Goal: Task Accomplishment & Management: Manage account settings

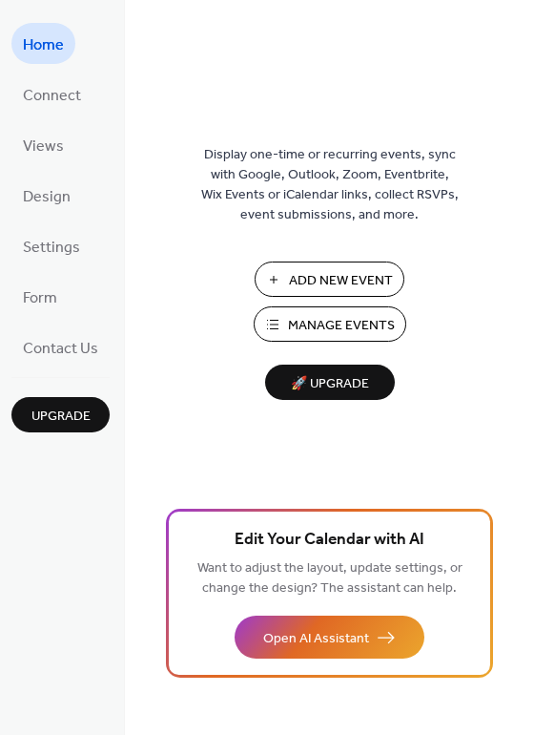
click at [61, 406] on span "Upgrade" at bounding box center [60, 416] width 59 height 20
click at [50, 250] on span "Settings" at bounding box center [51, 248] width 57 height 30
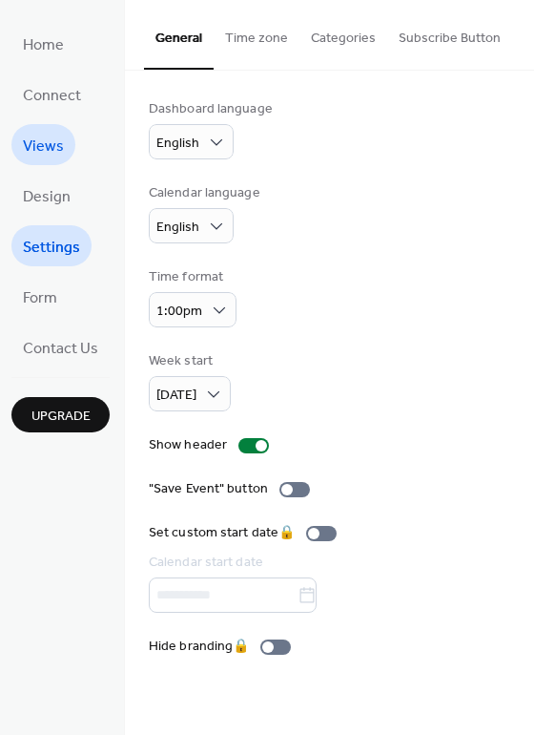
click at [46, 143] on span "Views" at bounding box center [43, 147] width 41 height 30
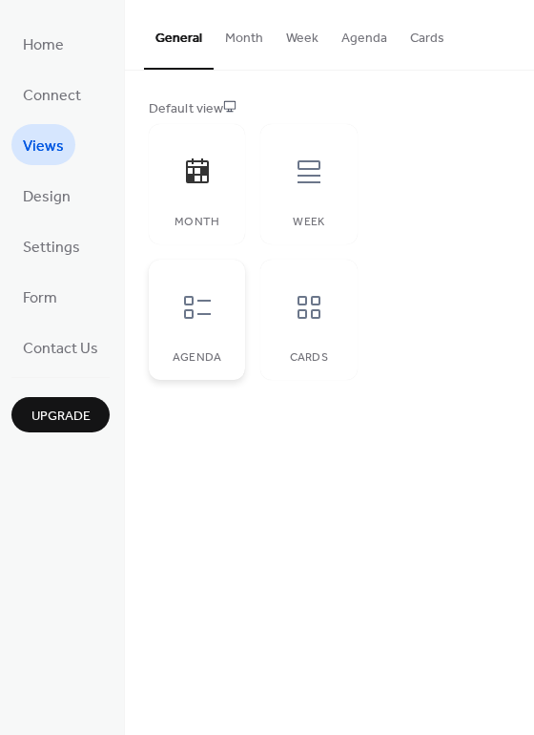
click at [213, 340] on div "Agenda" at bounding box center [197, 320] width 96 height 120
click at [214, 198] on div at bounding box center [197, 171] width 57 height 57
click at [49, 198] on span "Design" at bounding box center [47, 197] width 48 height 30
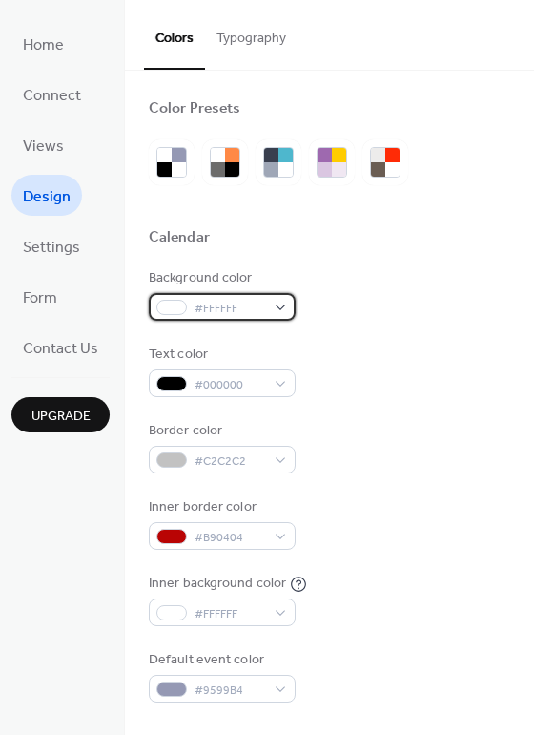
click at [272, 304] on div "#FFFFFF" at bounding box center [222, 307] width 147 height 28
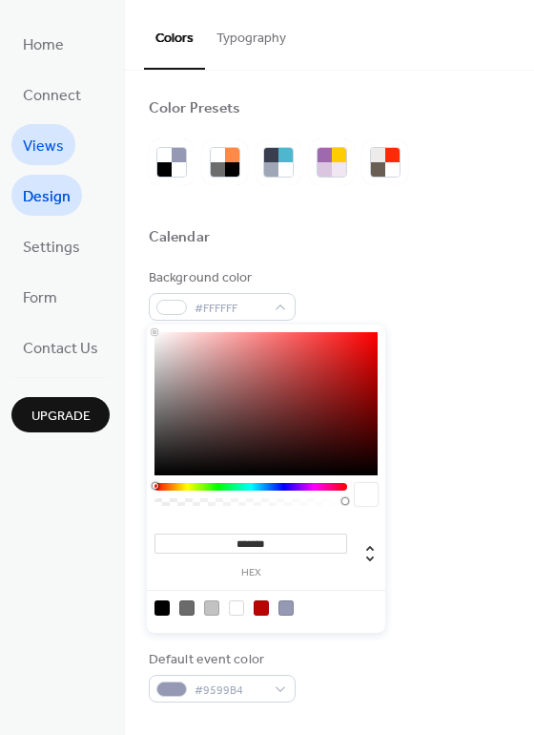
click at [29, 132] on span "Views" at bounding box center [43, 147] width 41 height 30
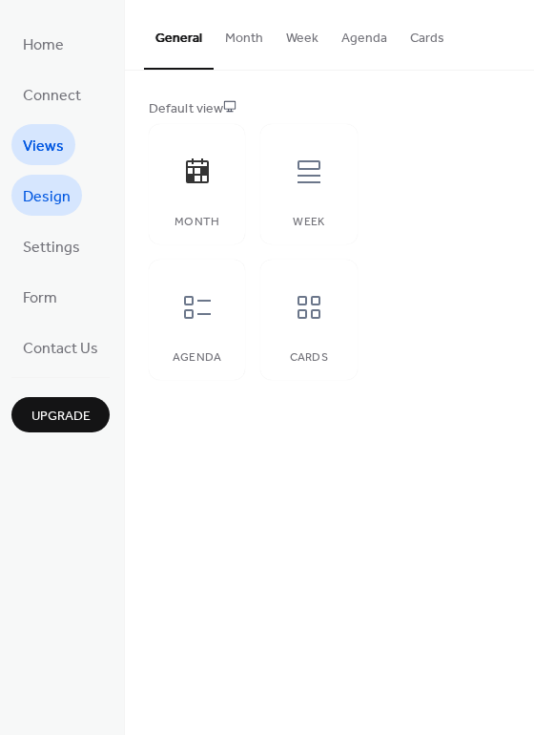
click at [46, 198] on span "Design" at bounding box center [47, 197] width 48 height 30
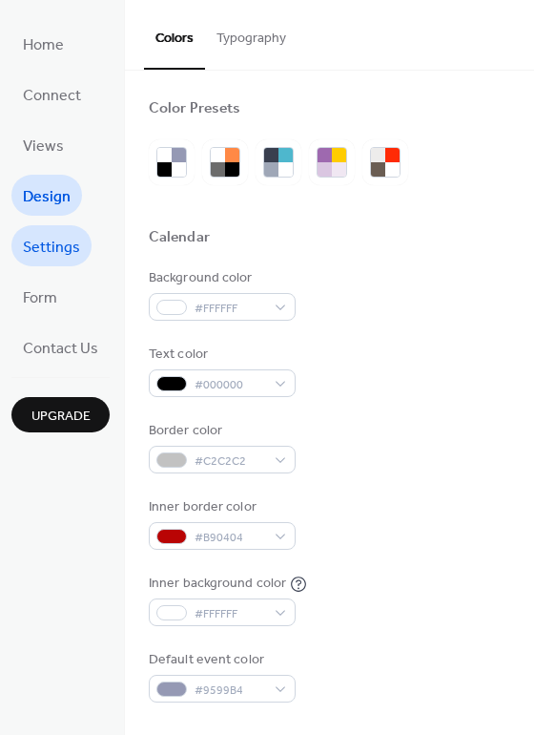
click at [59, 256] on span "Settings" at bounding box center [51, 248] width 57 height 30
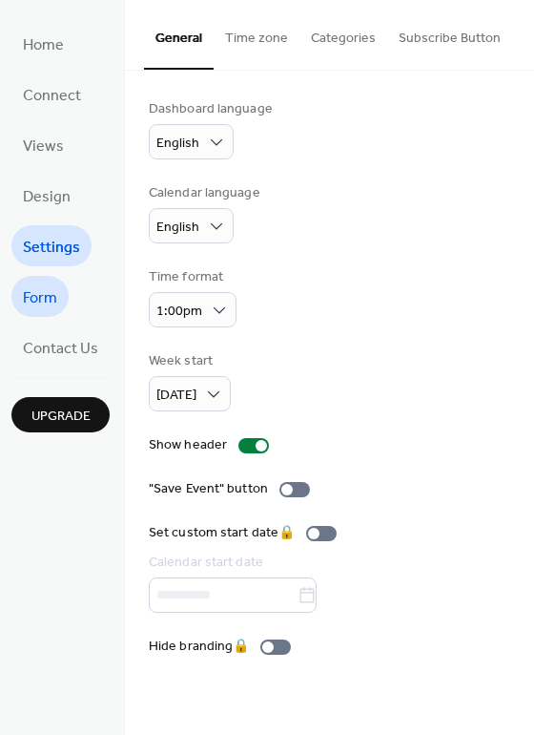
click at [58, 279] on link "Form" at bounding box center [39, 296] width 57 height 41
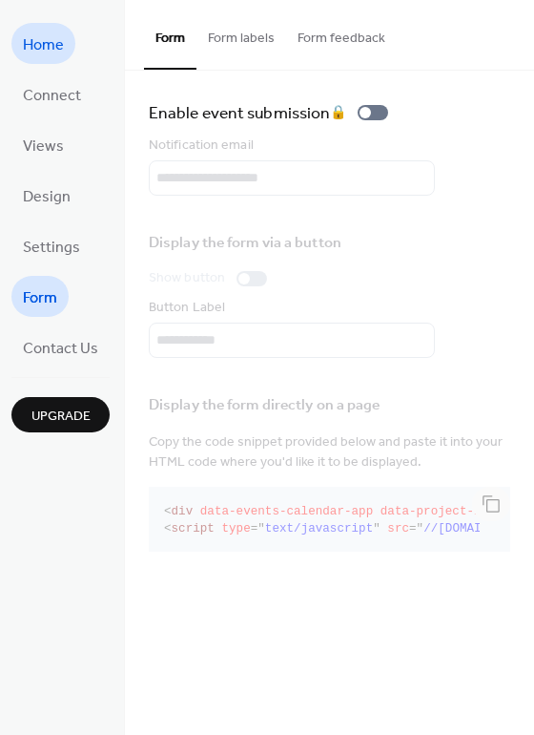
click at [40, 53] on span "Home" at bounding box center [43, 46] width 41 height 30
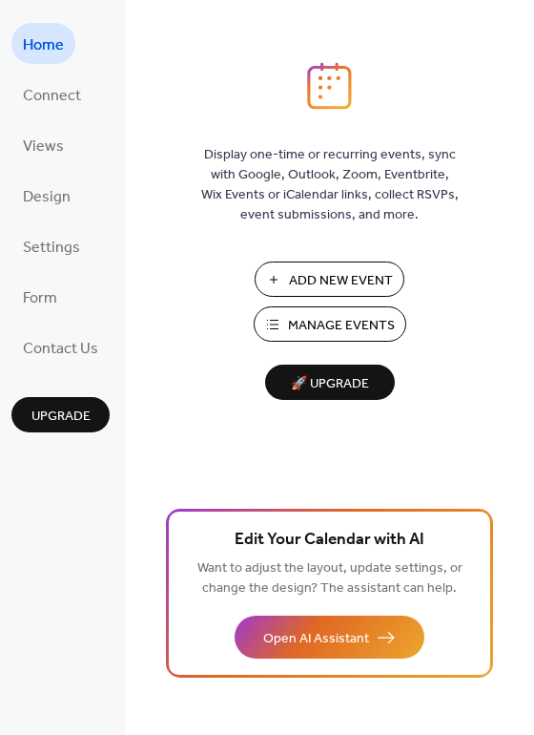
click at [300, 316] on span "Manage Events" at bounding box center [341, 326] width 107 height 20
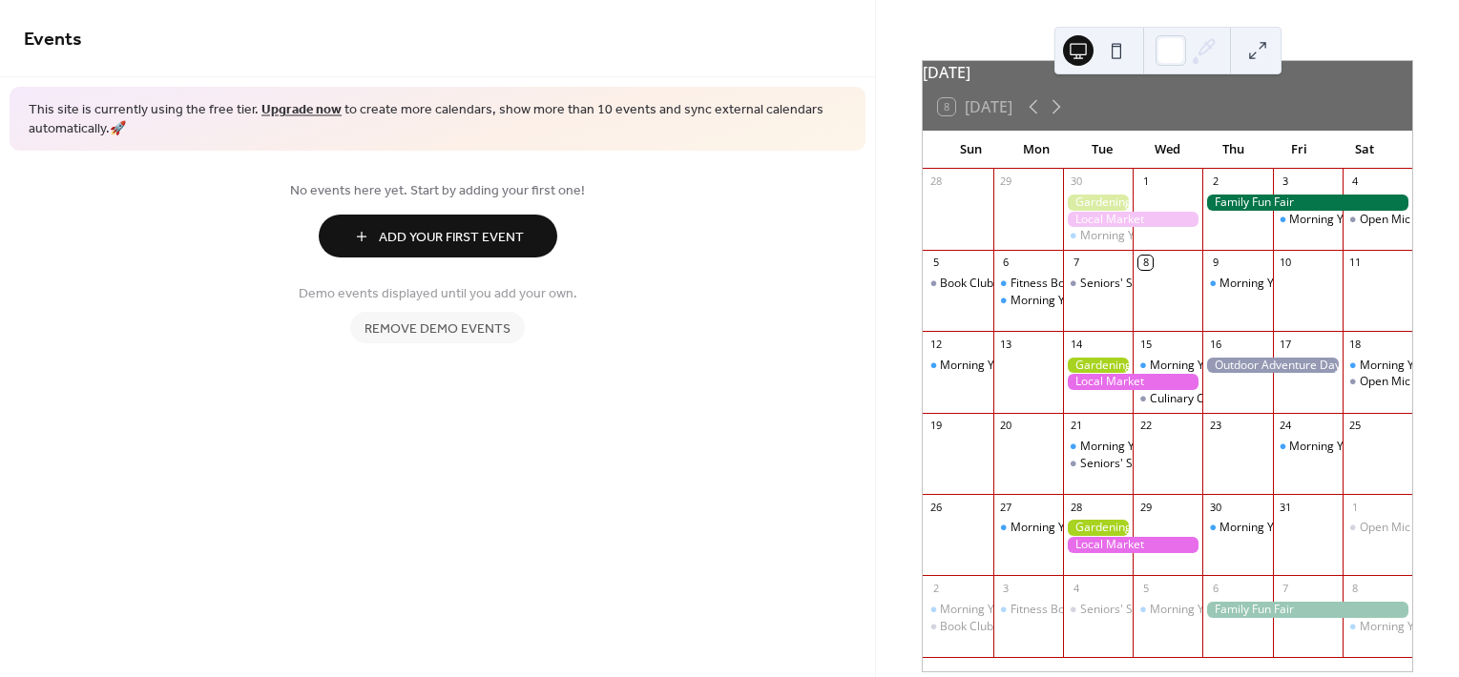
scroll to position [42, 0]
click at [462, 337] on span "Remove demo events" at bounding box center [438, 330] width 146 height 20
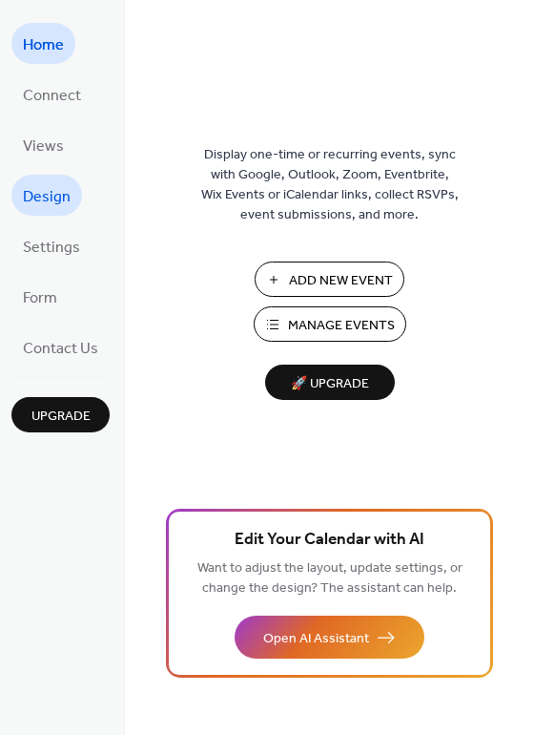
click at [48, 197] on span "Design" at bounding box center [47, 197] width 48 height 30
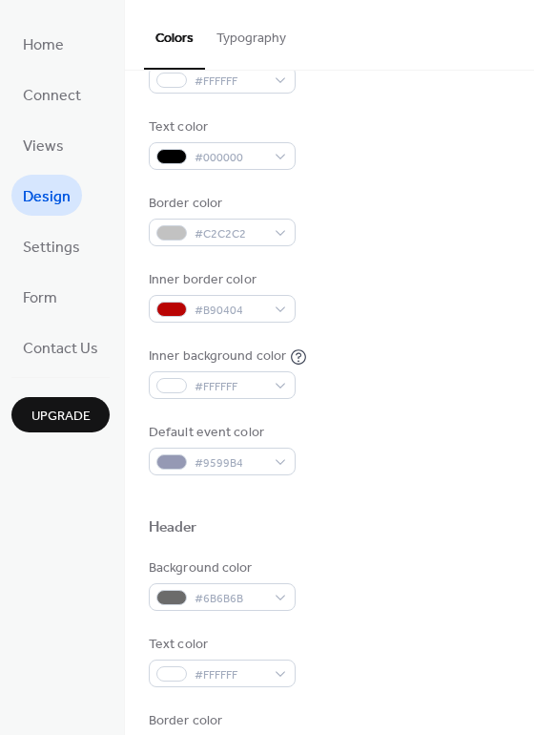
scroll to position [160, 0]
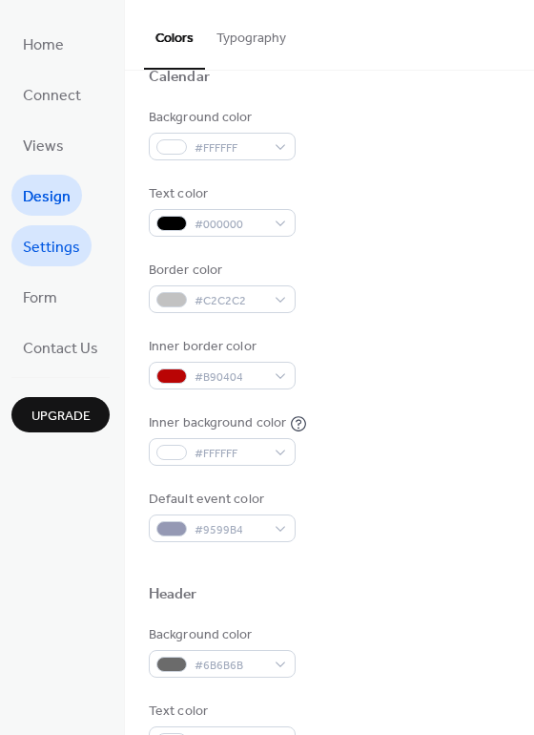
click at [70, 243] on span "Settings" at bounding box center [51, 248] width 57 height 30
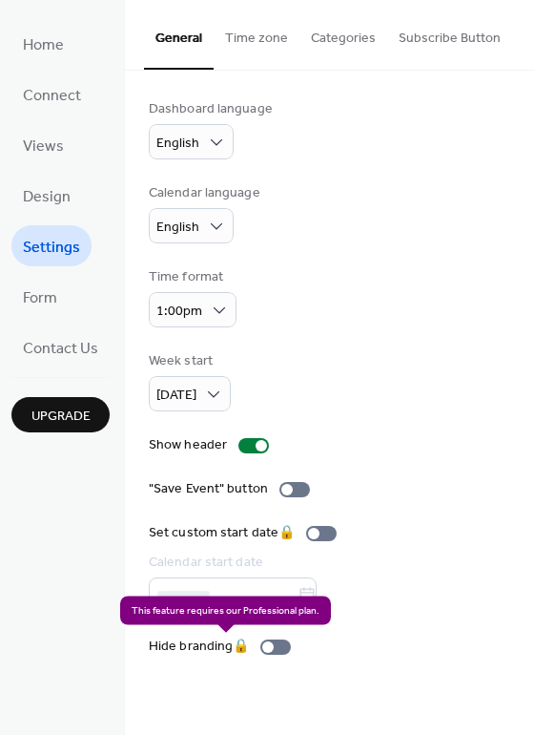
click at [271, 643] on div "Hide branding 🔒" at bounding box center [224, 646] width 150 height 20
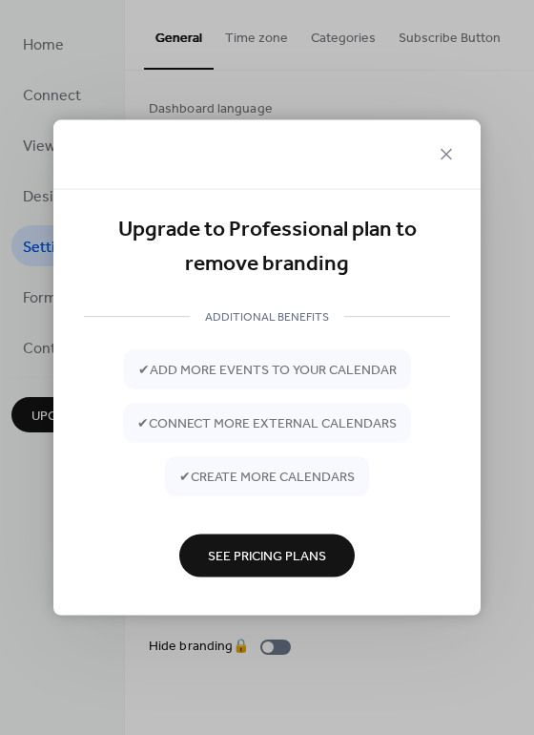
click at [275, 552] on span "See Pricing Plans" at bounding box center [267, 557] width 118 height 20
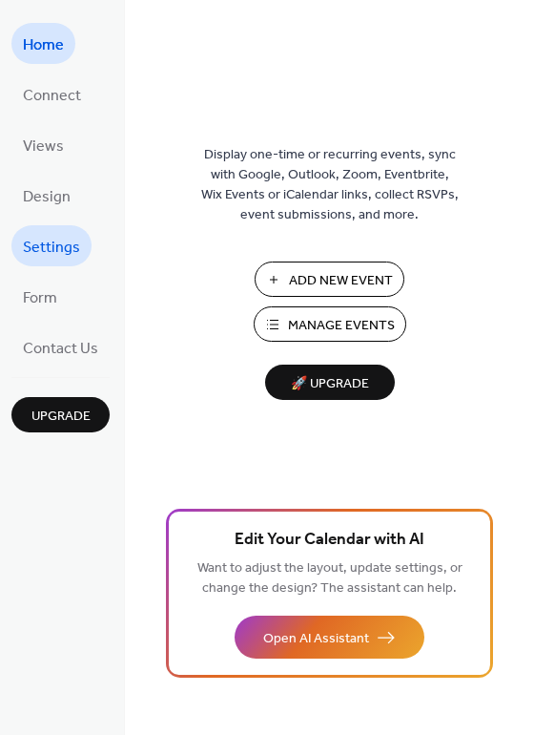
click at [38, 242] on span "Settings" at bounding box center [51, 248] width 57 height 30
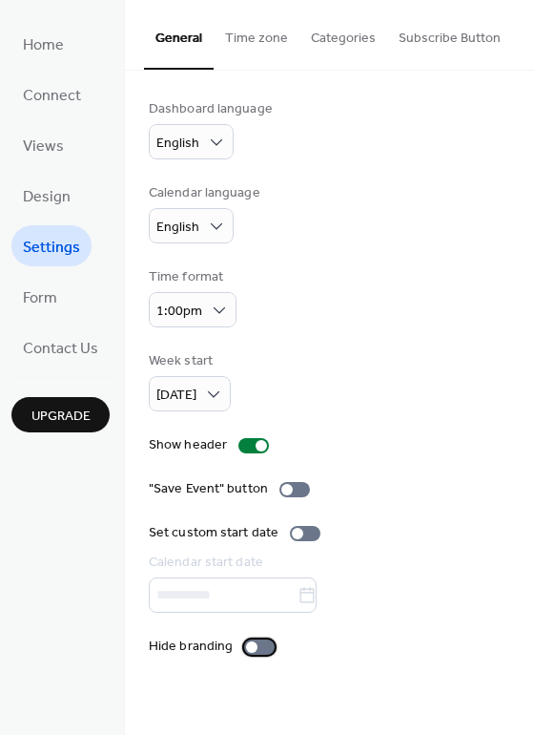
click at [260, 642] on div at bounding box center [259, 646] width 31 height 15
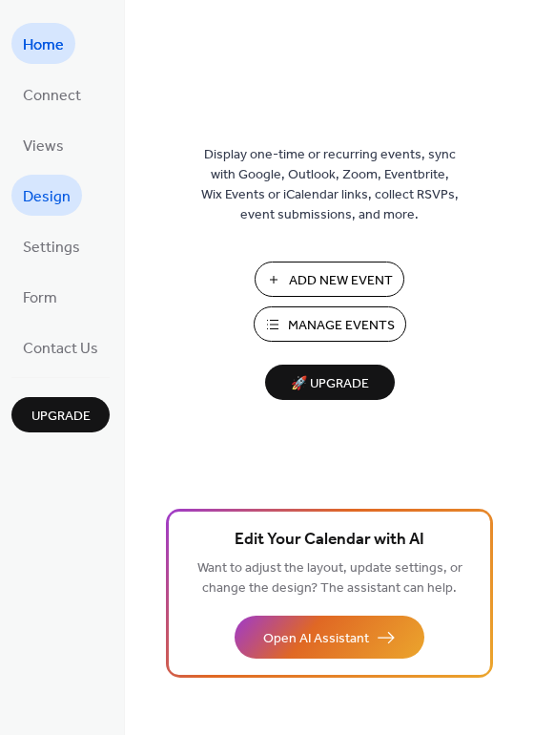
click at [55, 191] on span "Design" at bounding box center [47, 197] width 48 height 30
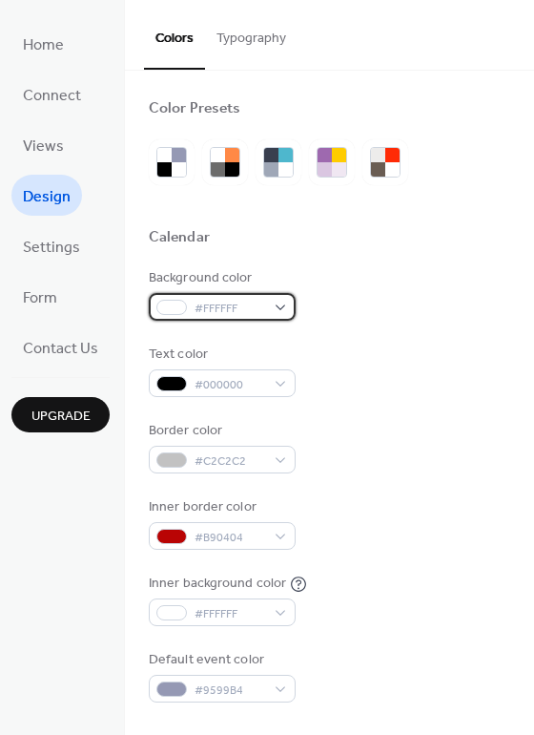
click at [181, 302] on div at bounding box center [171, 307] width 31 height 15
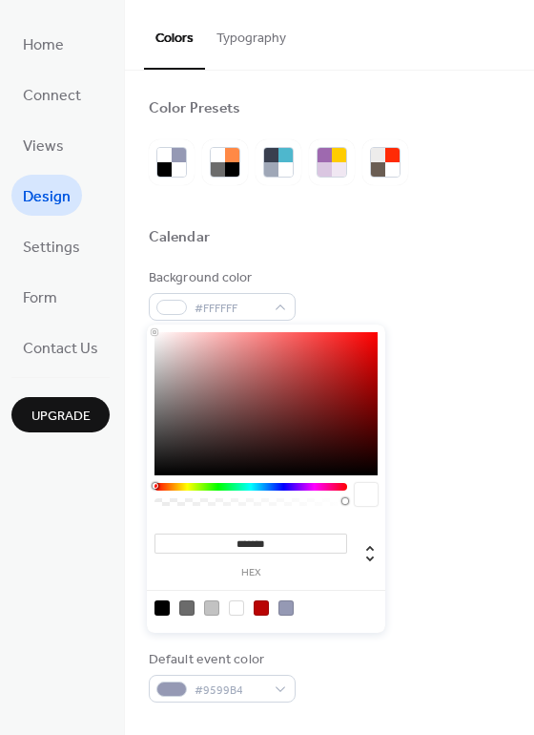
click at [262, 541] on input "*******" at bounding box center [251, 543] width 193 height 20
paste input
type input "*******"
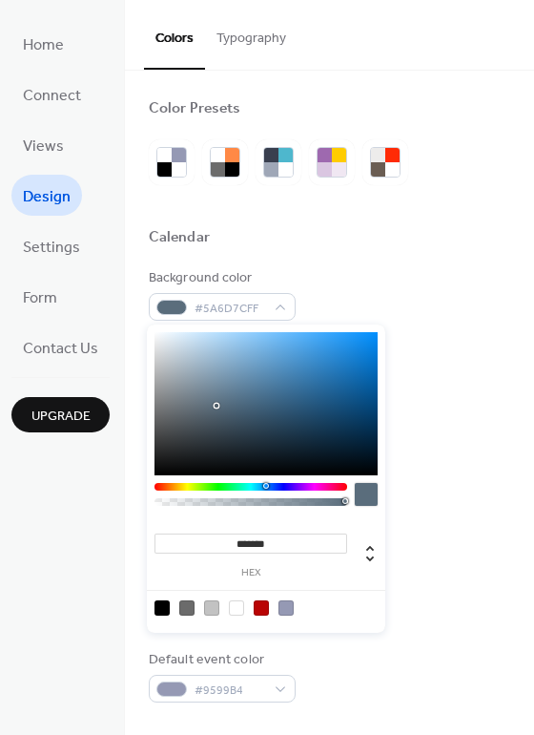
click at [422, 530] on div "Inner border color #B90404" at bounding box center [330, 523] width 362 height 52
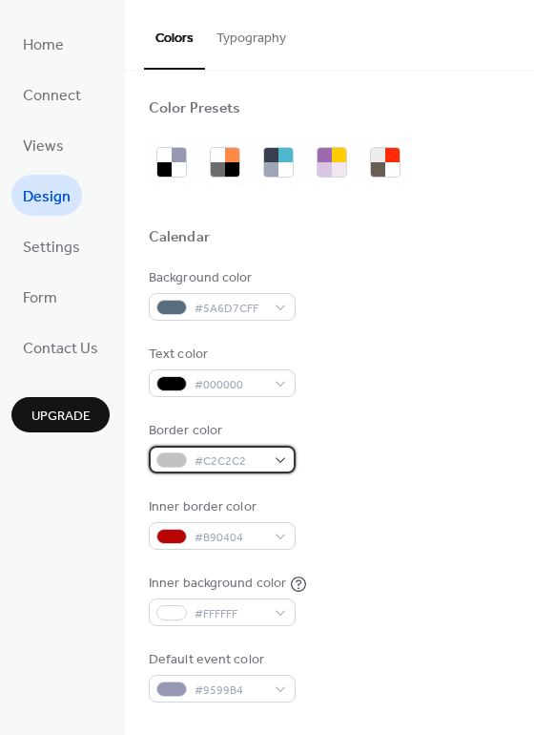
click at [181, 462] on div at bounding box center [171, 459] width 31 height 15
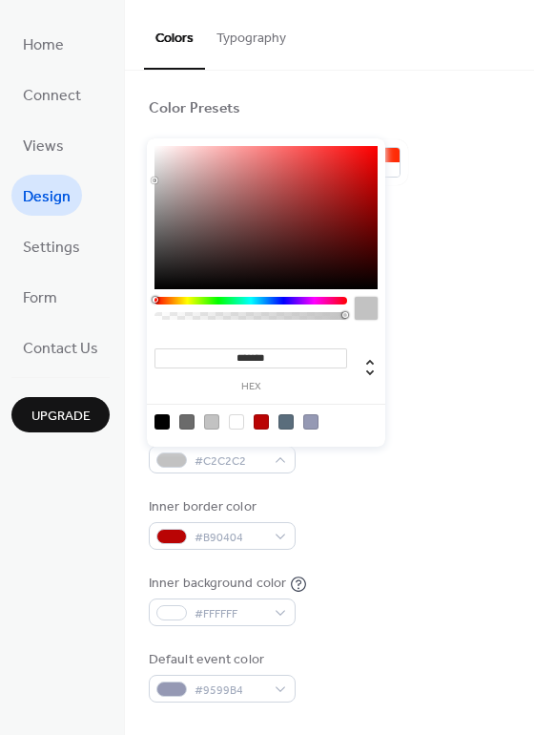
click at [284, 360] on input "*******" at bounding box center [251, 358] width 193 height 20
paste input
type input "*******"
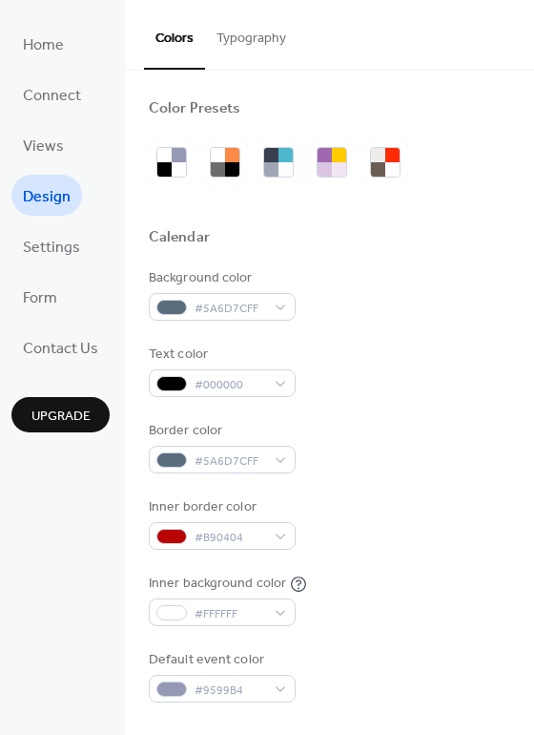
click at [406, 468] on div "Border color #5A6D7CFF" at bounding box center [330, 447] width 362 height 52
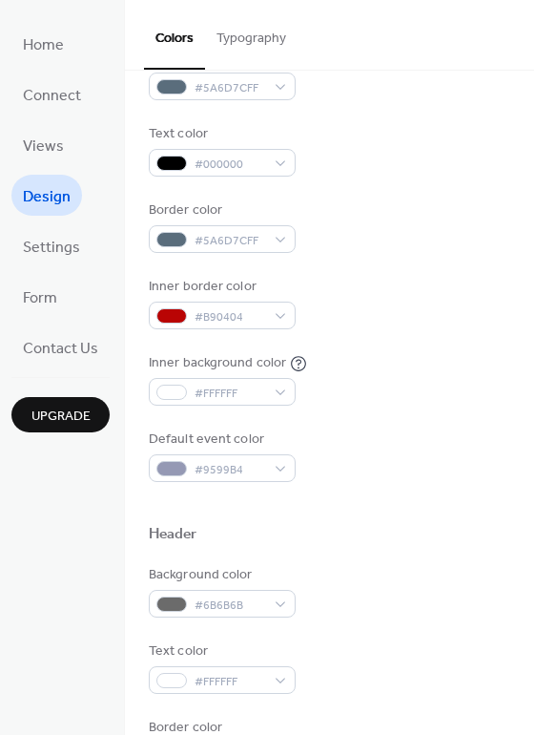
scroll to position [221, 0]
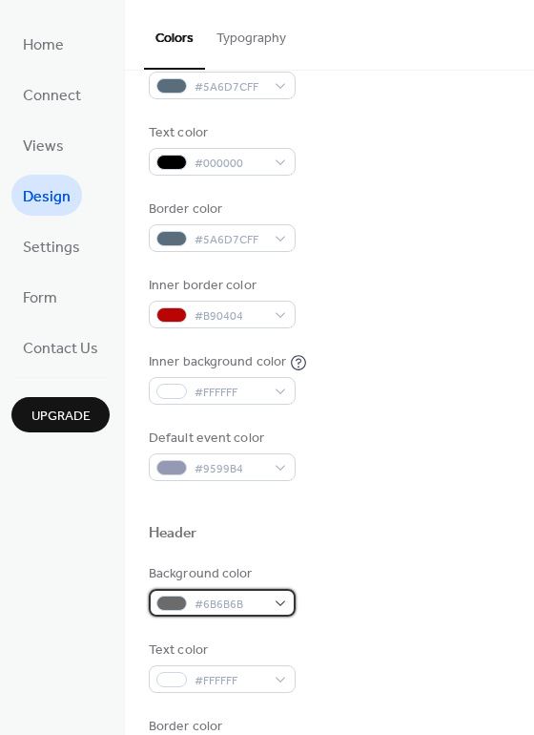
click at [191, 602] on div "#6B6B6B" at bounding box center [222, 603] width 147 height 28
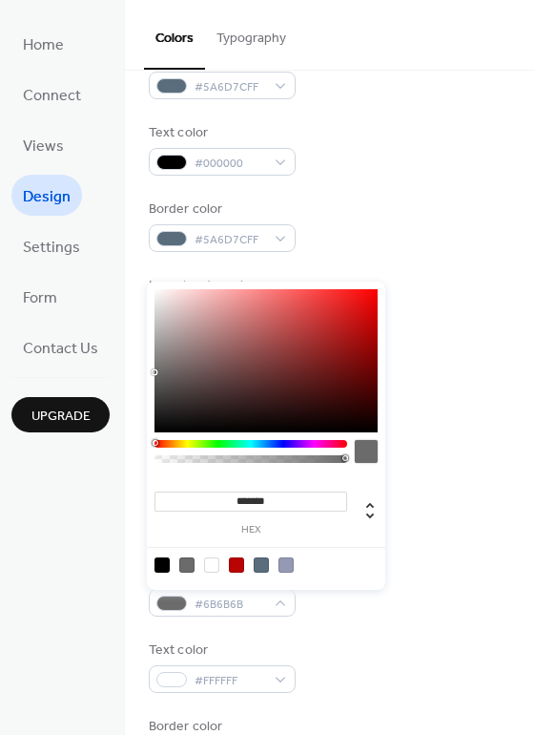
click at [260, 497] on input "*******" at bounding box center [251, 501] width 193 height 20
paste input
type input "*******"
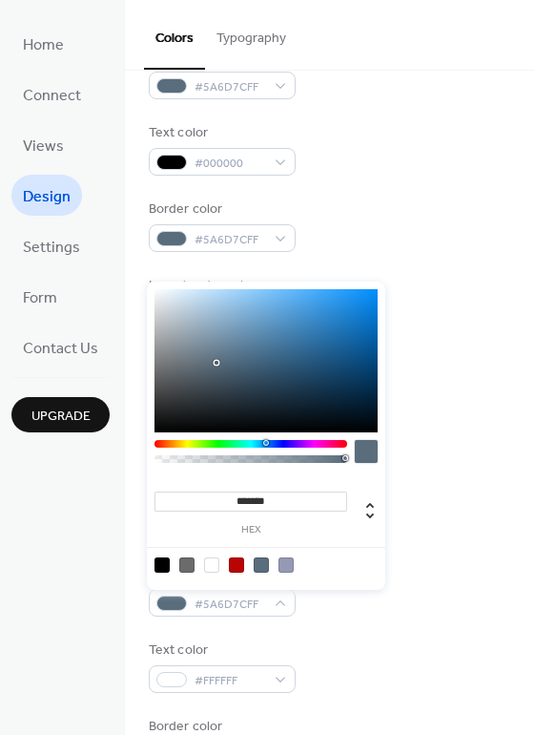
click at [411, 534] on div "Header" at bounding box center [330, 536] width 362 height 25
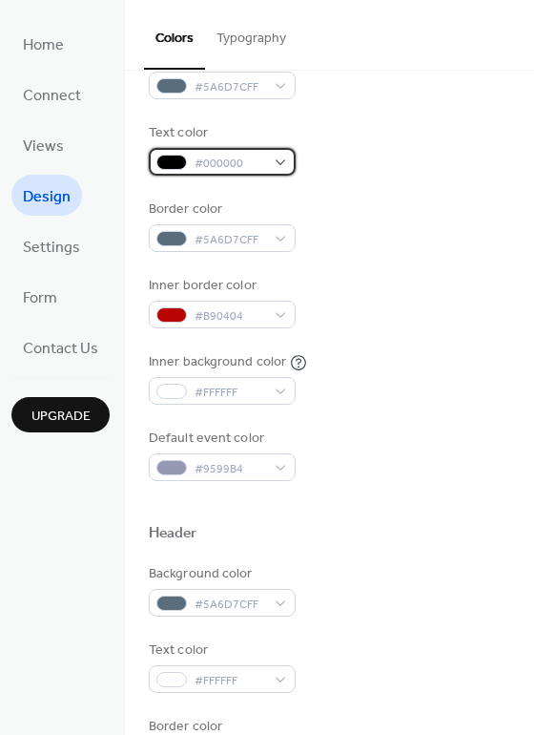
click at [201, 157] on span "#000000" at bounding box center [230, 164] width 71 height 20
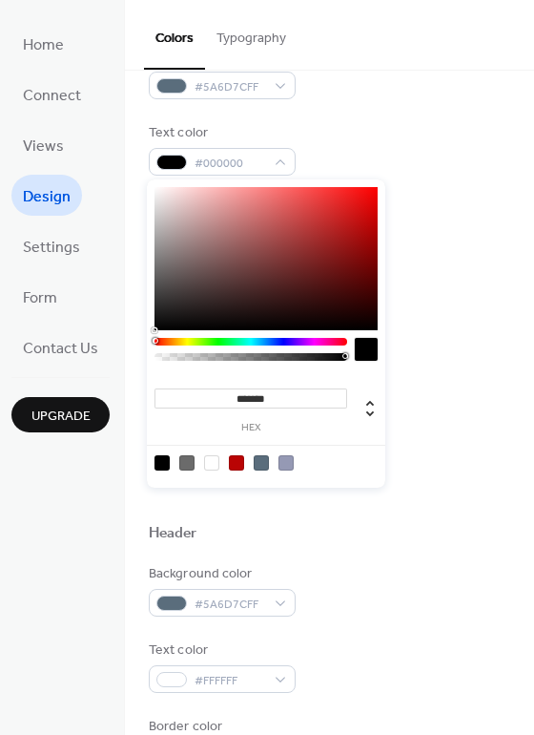
click at [212, 456] on div at bounding box center [211, 462] width 15 height 15
type input "*******"
click at [426, 441] on div "Default event color #9599B4" at bounding box center [330, 454] width 362 height 52
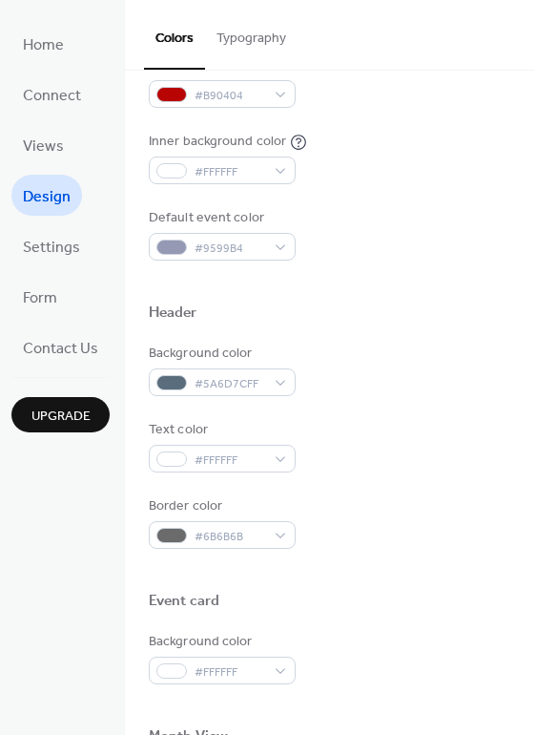
scroll to position [443, 0]
click at [261, 534] on span "#6B6B6B" at bounding box center [230, 536] width 71 height 20
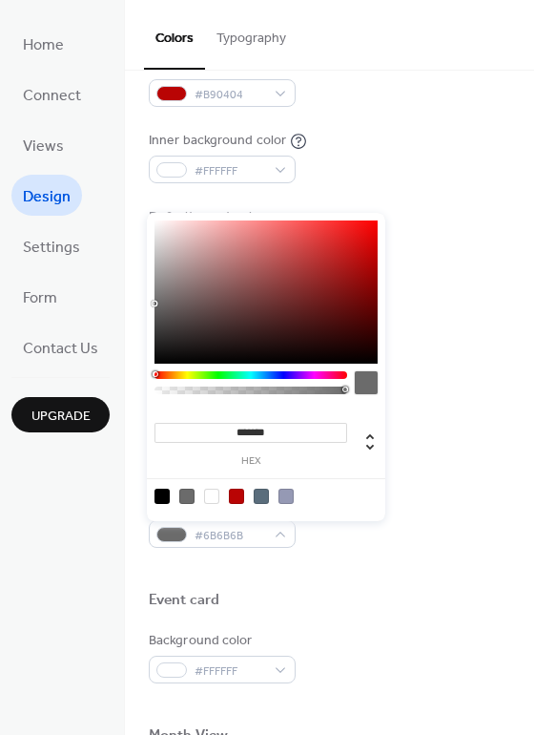
click at [212, 498] on div at bounding box center [211, 496] width 15 height 15
type input "*******"
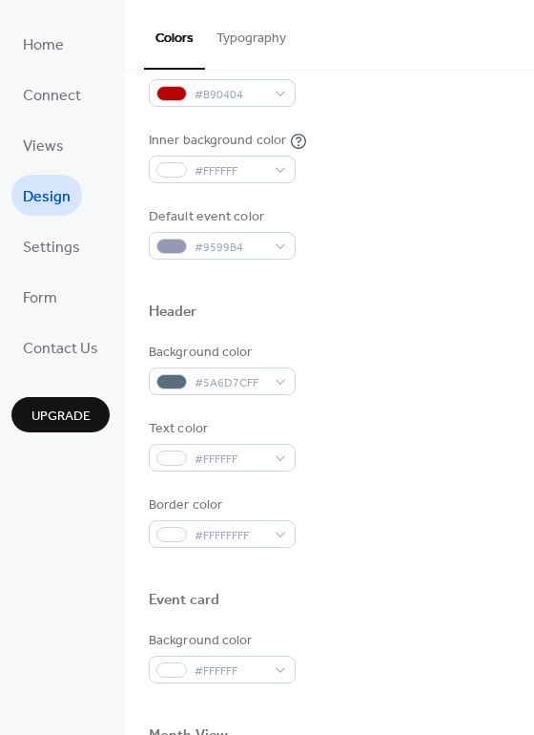
click at [435, 492] on div "Background color #5A6D7CFF Text color #FFFFFF Border color #FFFFFFFF" at bounding box center [330, 445] width 362 height 205
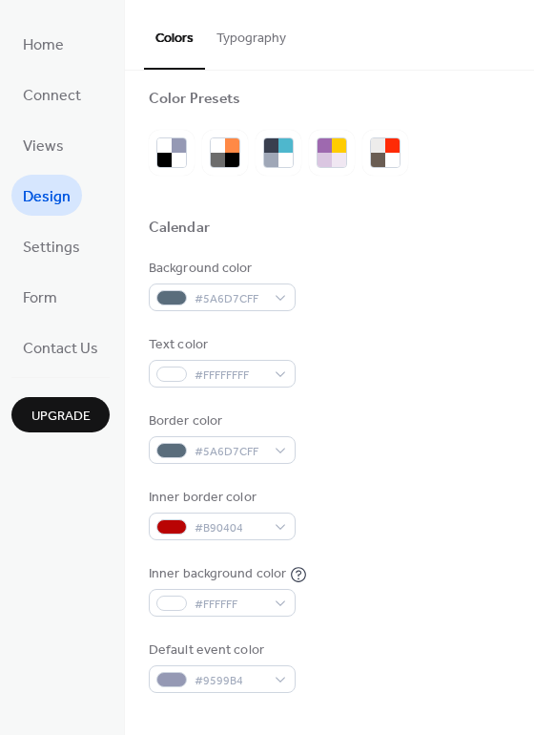
scroll to position [0, 0]
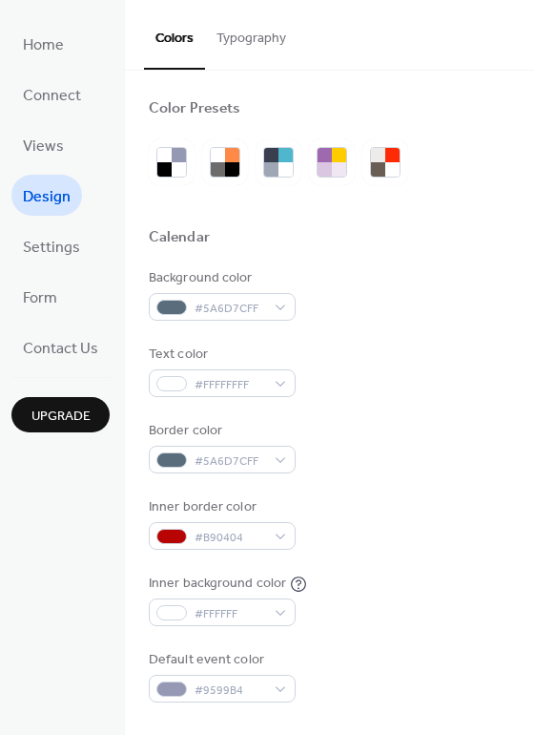
click at [247, 44] on button "Typography" at bounding box center [251, 34] width 93 height 68
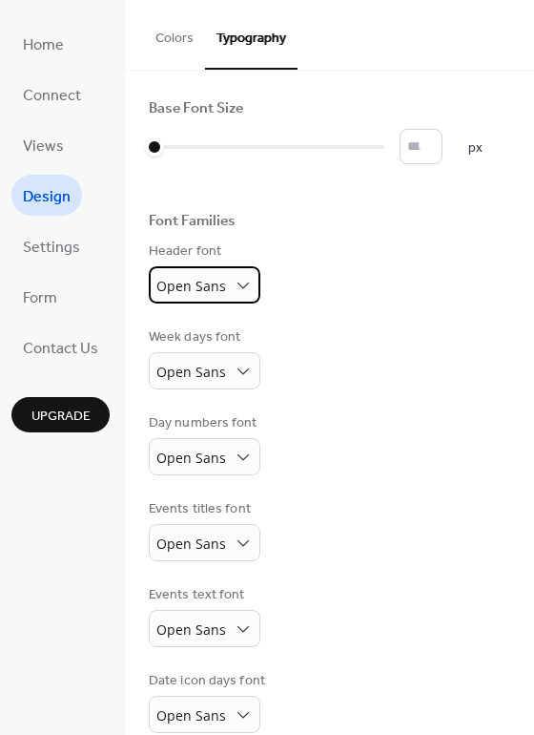
click at [208, 279] on span "Open Sans" at bounding box center [191, 286] width 70 height 18
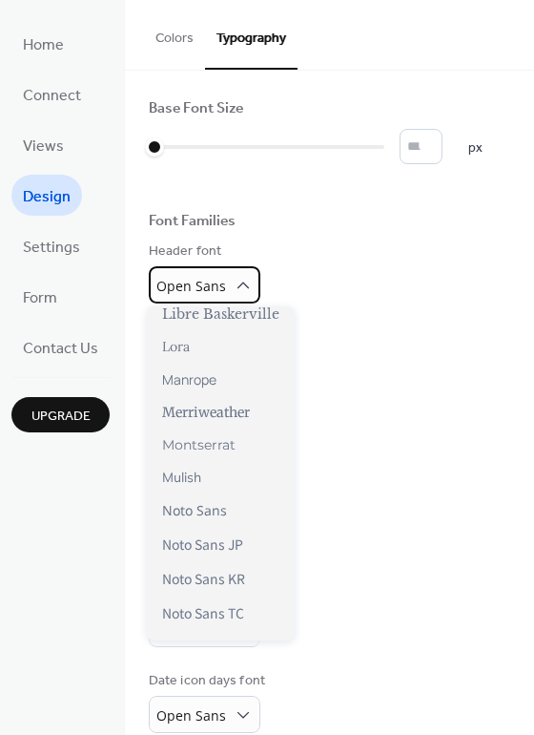
scroll to position [623, 0]
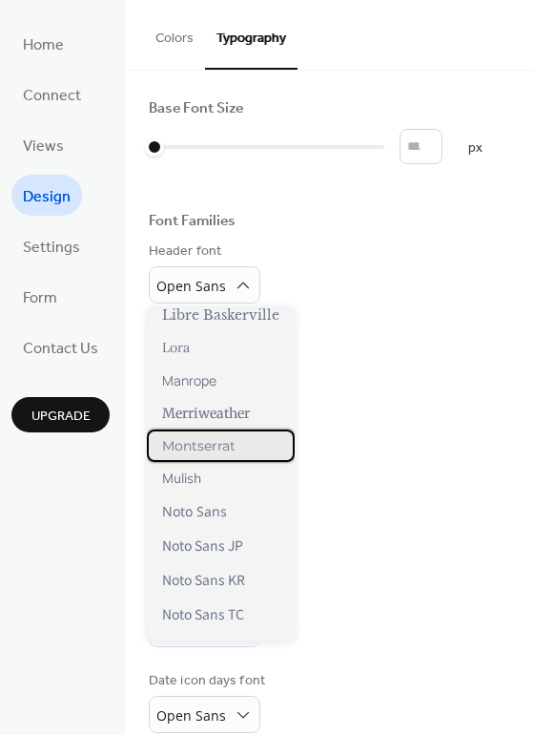
click at [198, 450] on span "Montserrat" at bounding box center [198, 445] width 73 height 17
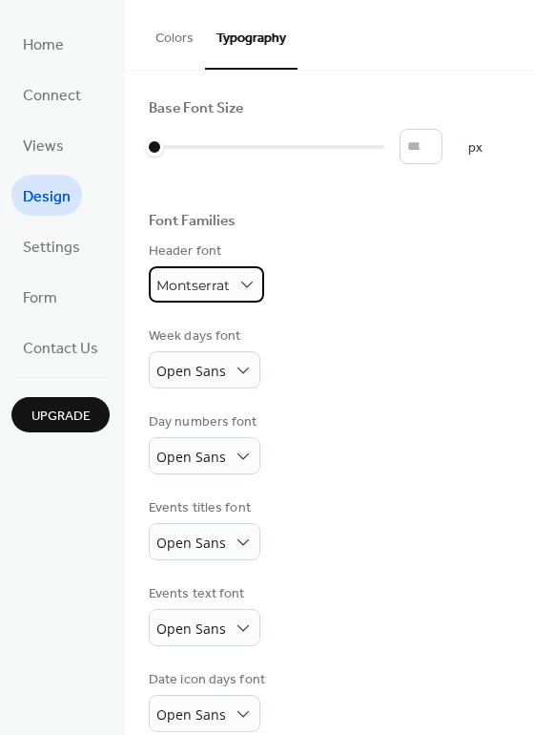
click at [208, 278] on span "Montserrat" at bounding box center [192, 285] width 73 height 17
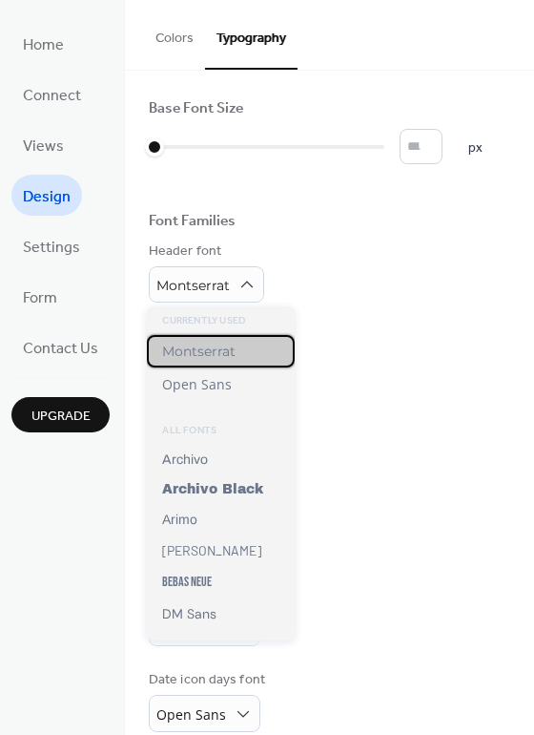
click at [202, 344] on span "Montserrat" at bounding box center [198, 351] width 73 height 17
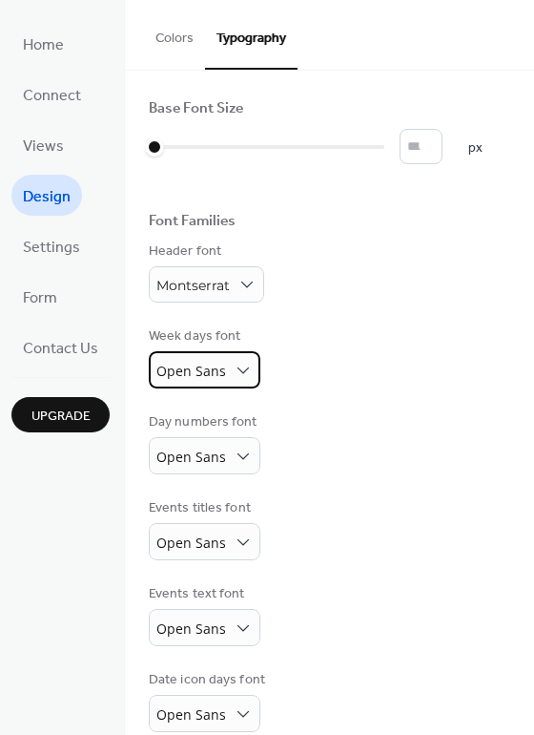
click at [206, 367] on span "Open Sans" at bounding box center [191, 371] width 70 height 18
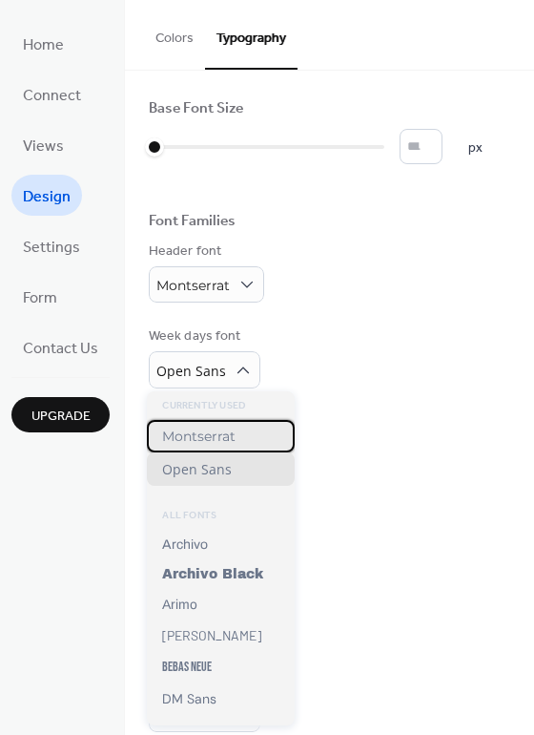
click at [202, 442] on span "Montserrat" at bounding box center [198, 435] width 73 height 17
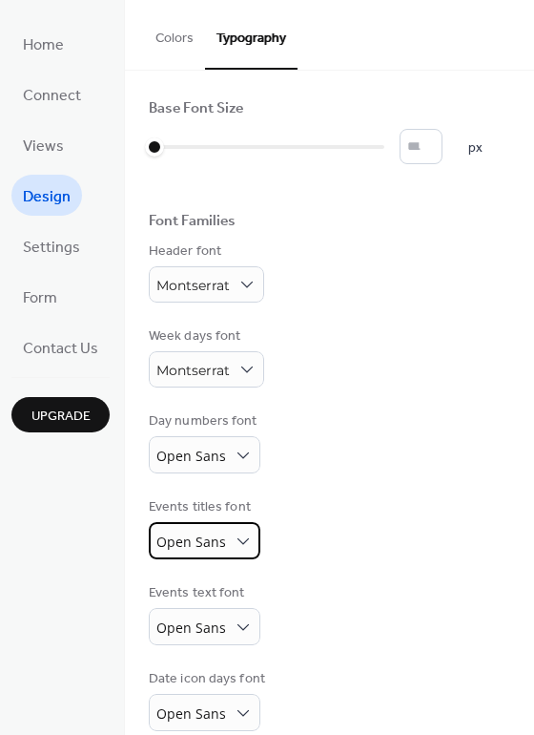
click at [197, 541] on span "Open Sans" at bounding box center [191, 541] width 70 height 18
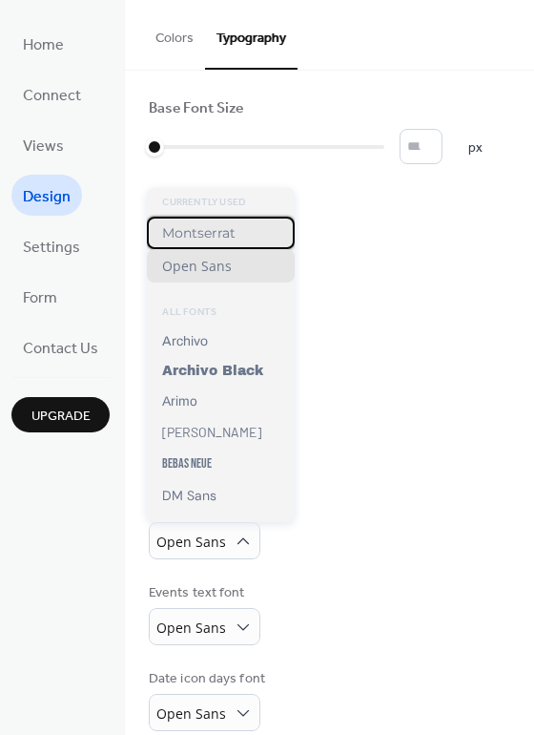
click at [195, 240] on div "Montserrat" at bounding box center [221, 233] width 148 height 32
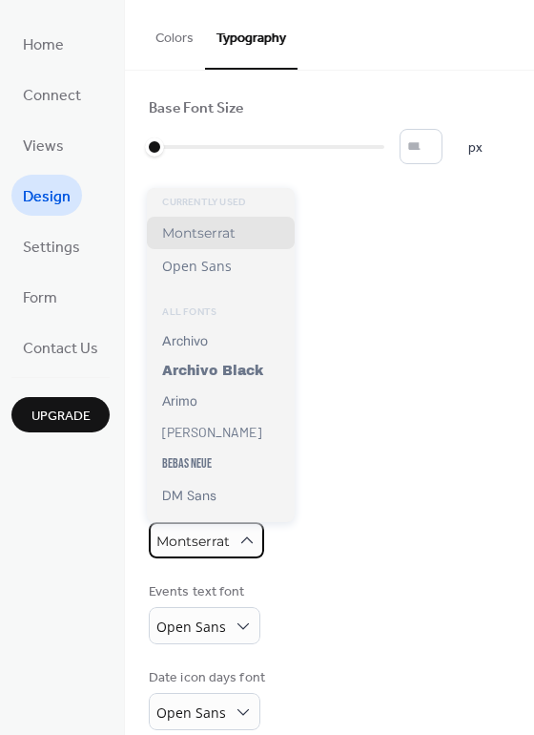
click at [206, 544] on span "Montserrat" at bounding box center [192, 540] width 73 height 17
click at [386, 590] on div "Events text font Open Sans" at bounding box center [330, 613] width 362 height 62
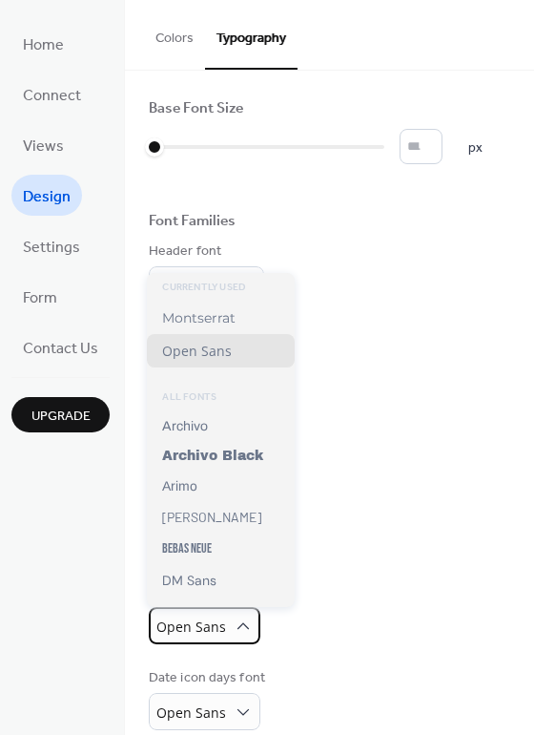
click at [213, 615] on span "Open Sans" at bounding box center [191, 628] width 70 height 26
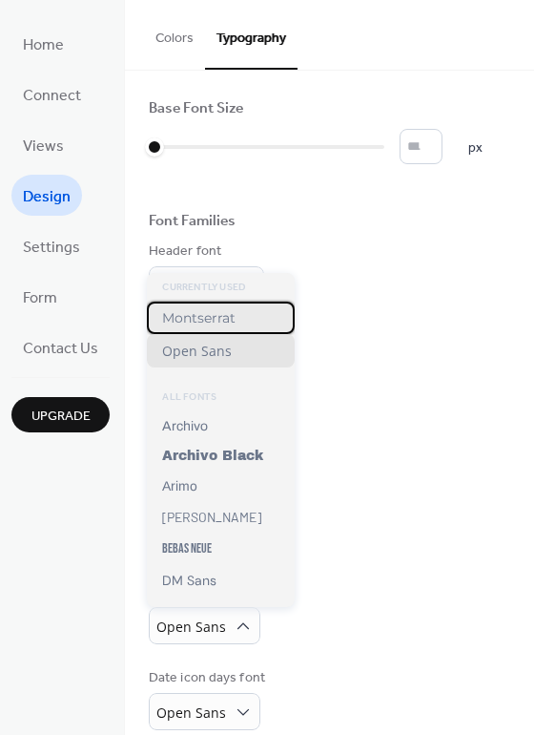
click at [200, 314] on span "Montserrat" at bounding box center [198, 317] width 73 height 17
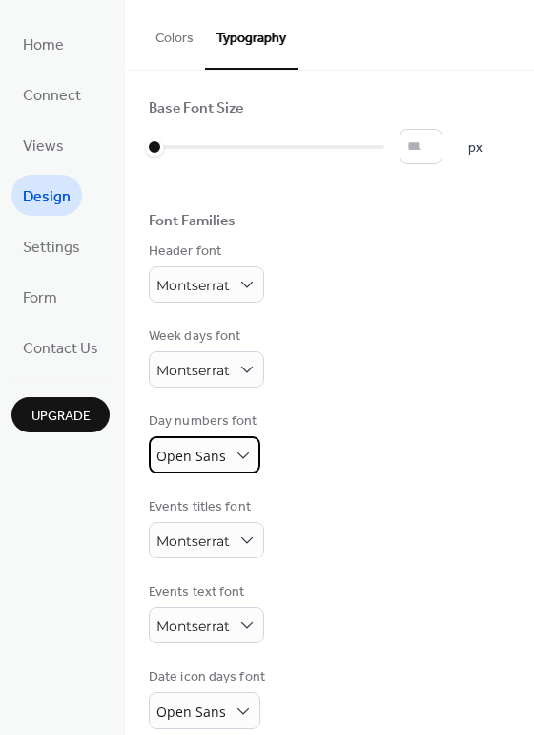
click at [194, 448] on span "Open Sans" at bounding box center [191, 456] width 70 height 18
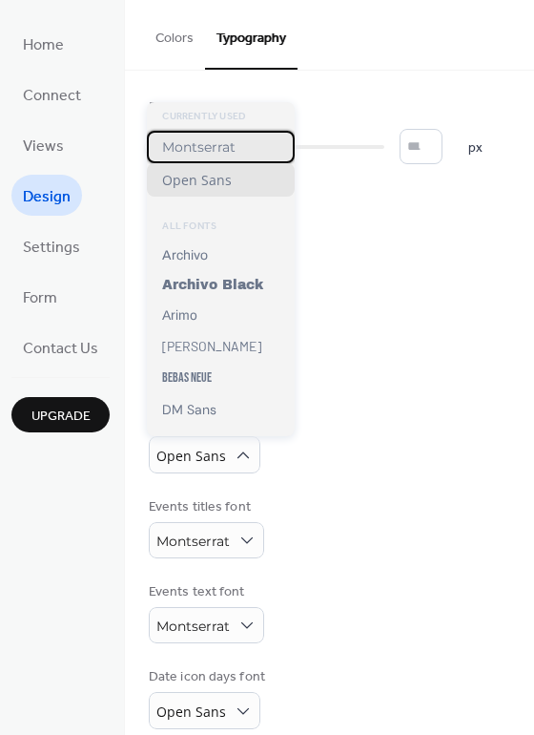
click at [202, 147] on span "Montserrat" at bounding box center [198, 146] width 73 height 17
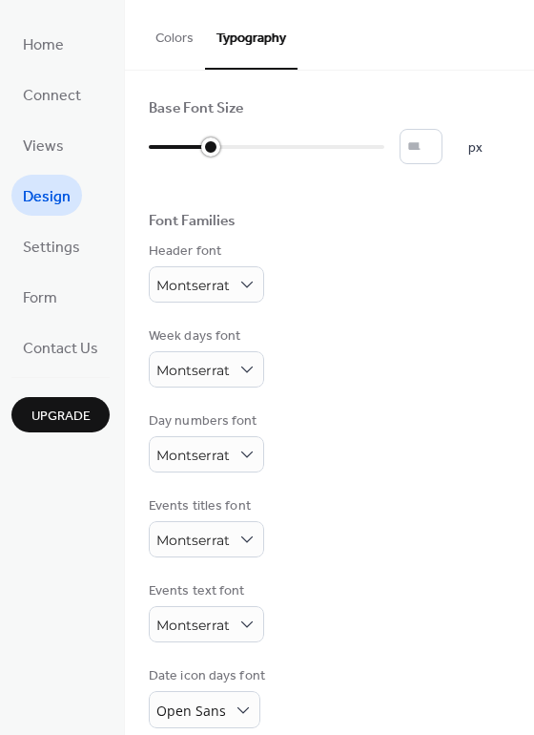
type input "**"
drag, startPoint x: 156, startPoint y: 152, endPoint x: 225, endPoint y: 155, distance: 68.8
click at [225, 155] on div at bounding box center [194, 147] width 90 height 31
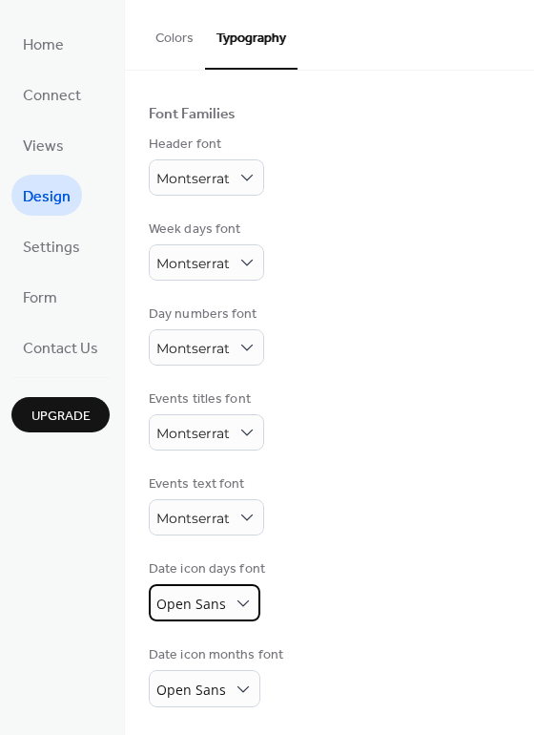
click at [214, 607] on span "Open Sans" at bounding box center [191, 603] width 70 height 18
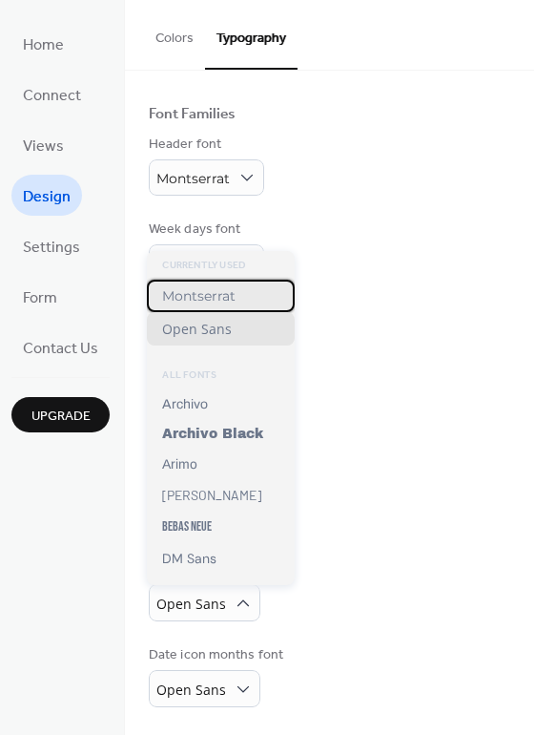
click at [191, 296] on span "Montserrat" at bounding box center [198, 295] width 73 height 17
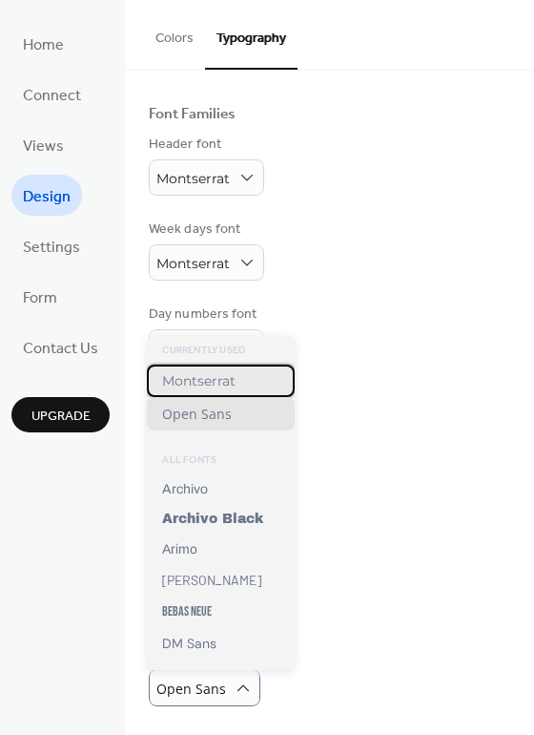
click at [221, 387] on span "Montserrat" at bounding box center [198, 380] width 73 height 17
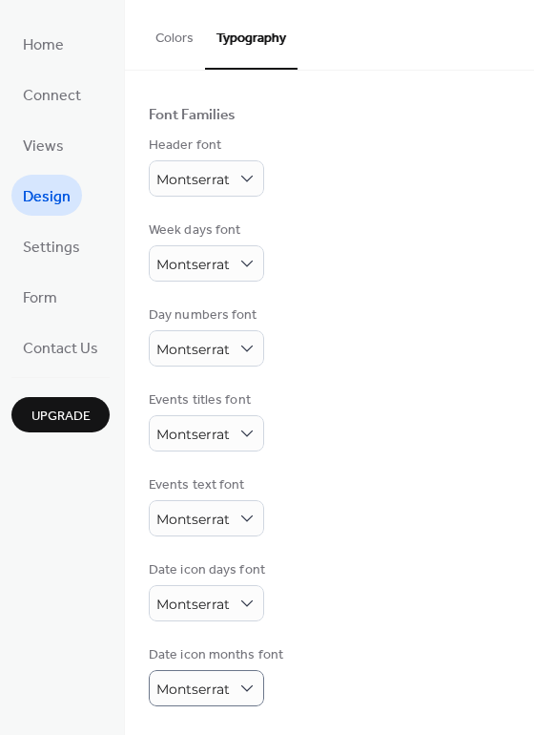
scroll to position [0, 0]
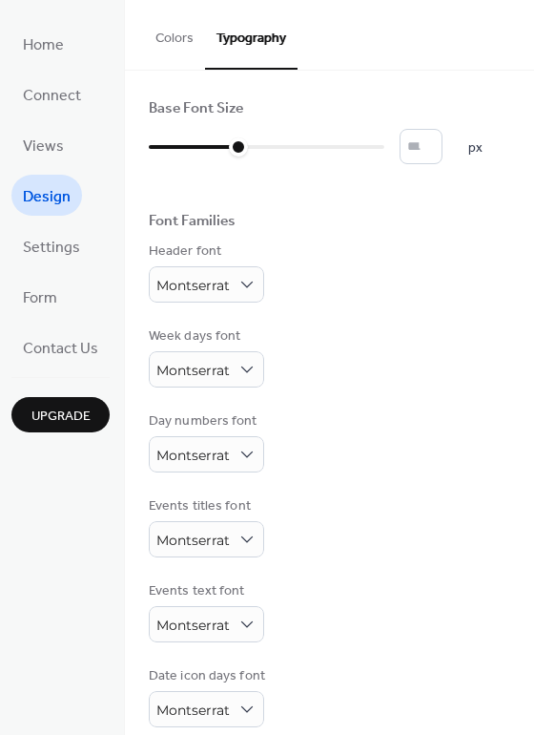
click at [52, 191] on span "Design" at bounding box center [47, 197] width 48 height 30
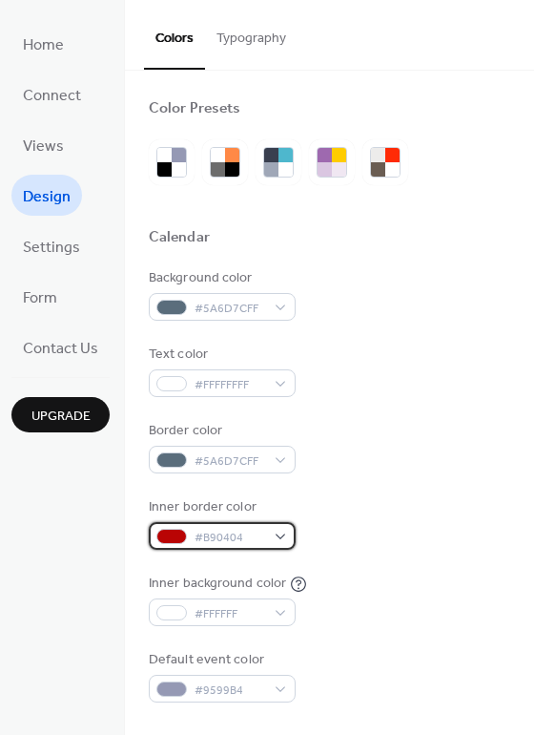
click at [261, 541] on span "#B90404" at bounding box center [230, 538] width 71 height 20
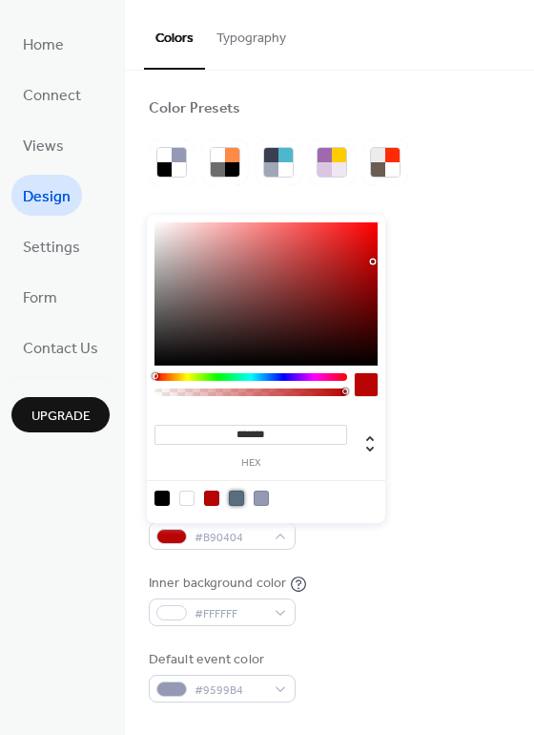
click at [241, 497] on div at bounding box center [236, 497] width 15 height 15
type input "*******"
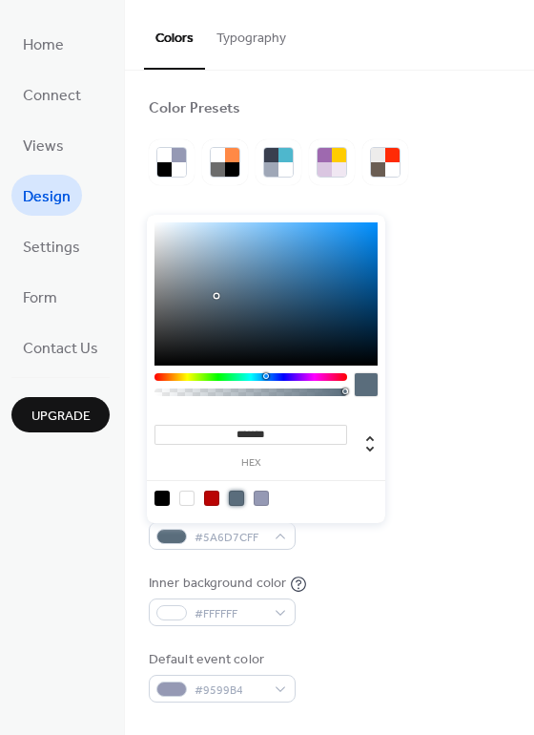
click at [429, 541] on div "Inner border color #5A6D7CFF" at bounding box center [330, 523] width 362 height 52
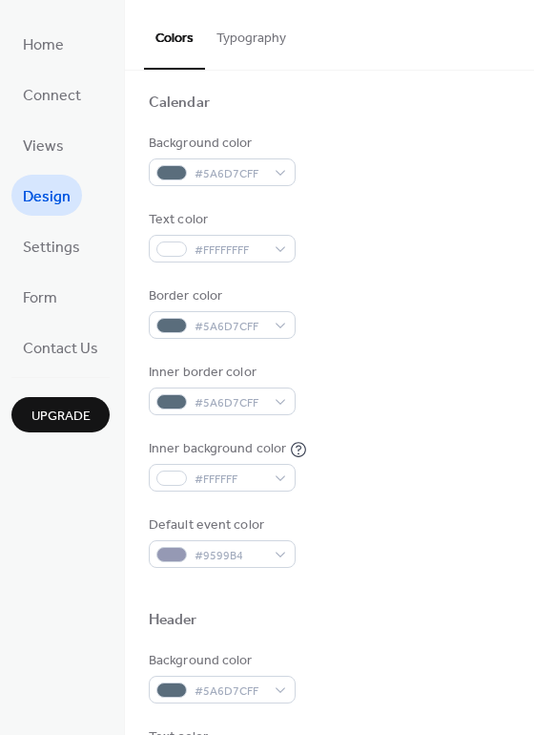
scroll to position [135, 0]
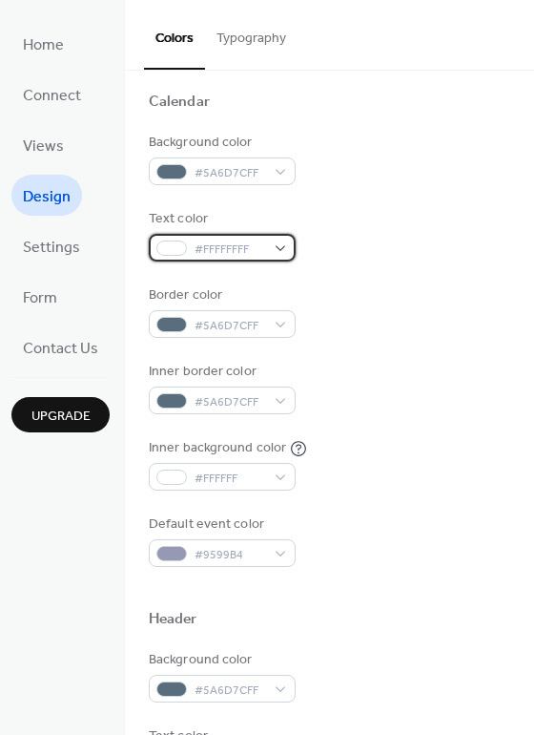
click at [172, 250] on div at bounding box center [171, 247] width 31 height 15
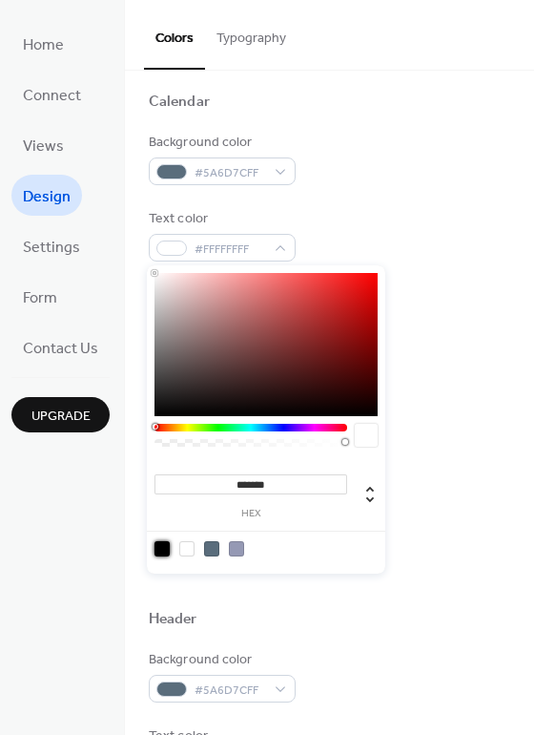
click at [158, 546] on div at bounding box center [162, 548] width 15 height 15
type input "*******"
click at [414, 281] on div "Background color #5A6D7CFF Text color #000000FF Border color #5A6D7CFF Inner bo…" at bounding box center [330, 350] width 362 height 434
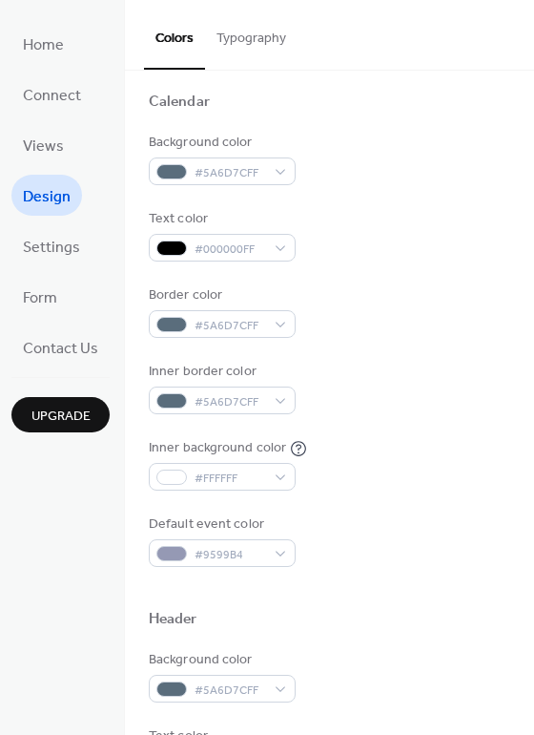
scroll to position [418, 0]
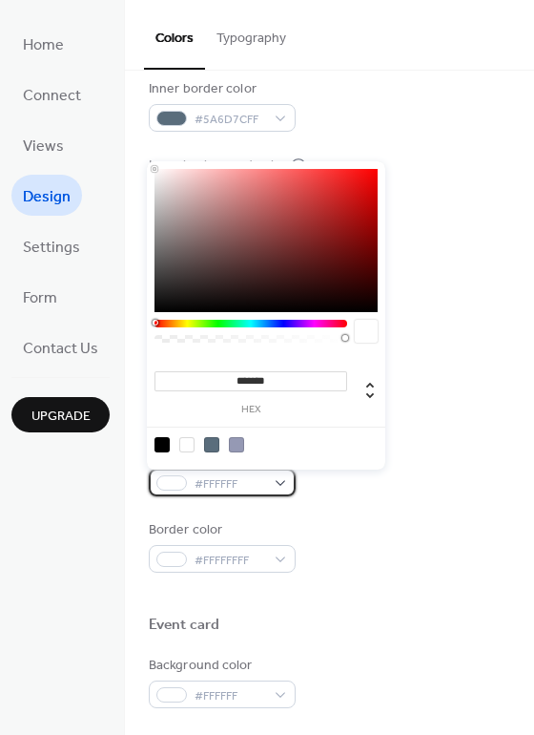
click at [176, 491] on div "#FFFFFF" at bounding box center [222, 483] width 147 height 28
click at [168, 440] on div at bounding box center [162, 444] width 15 height 15
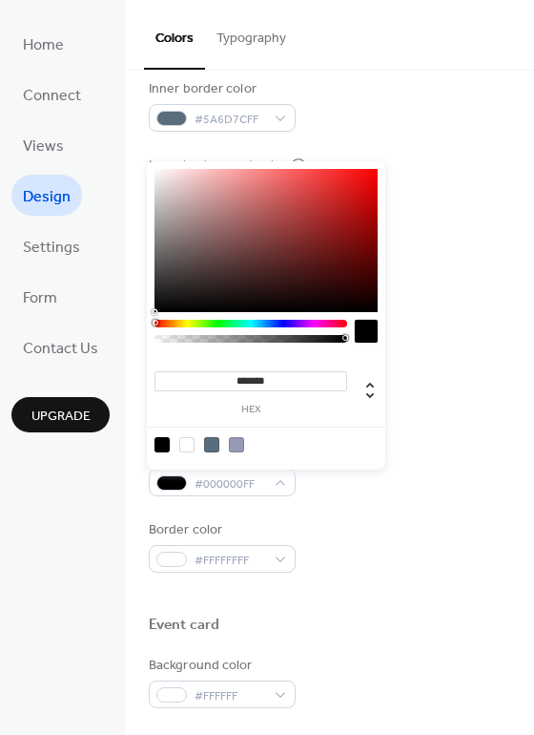
click at [183, 446] on div at bounding box center [186, 444] width 15 height 15
type input "*******"
click at [436, 279] on div "Default event color #9599B4" at bounding box center [330, 258] width 362 height 52
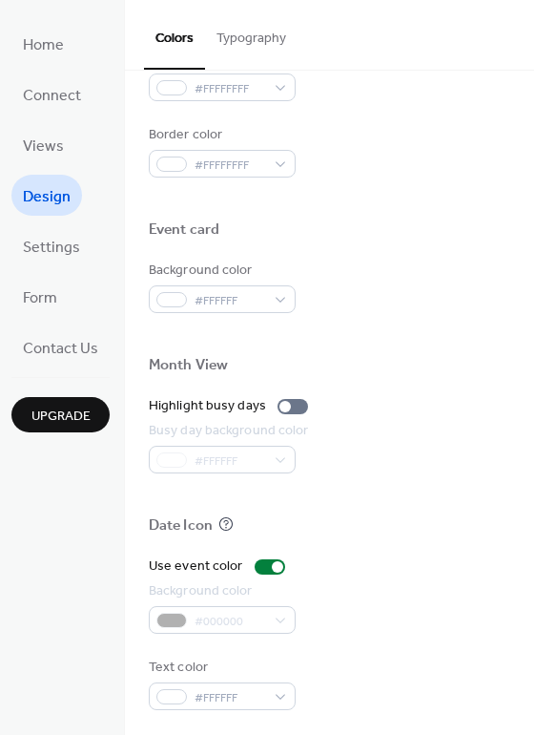
scroll to position [816, 0]
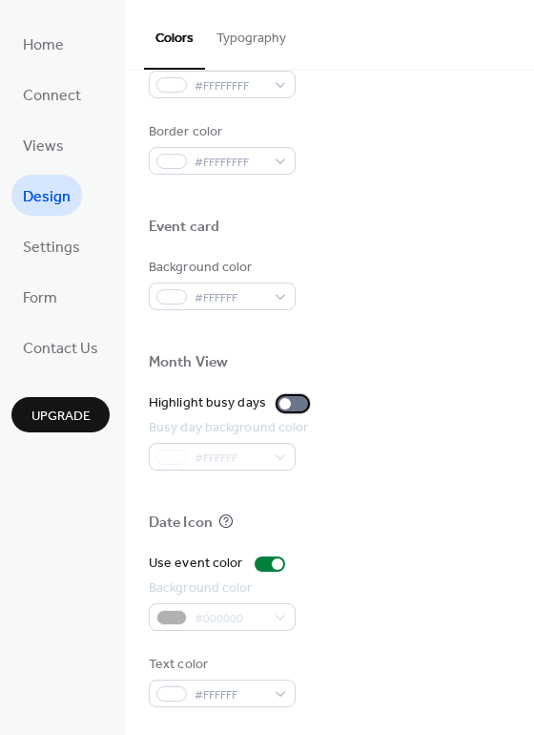
click at [287, 401] on div at bounding box center [293, 403] width 31 height 15
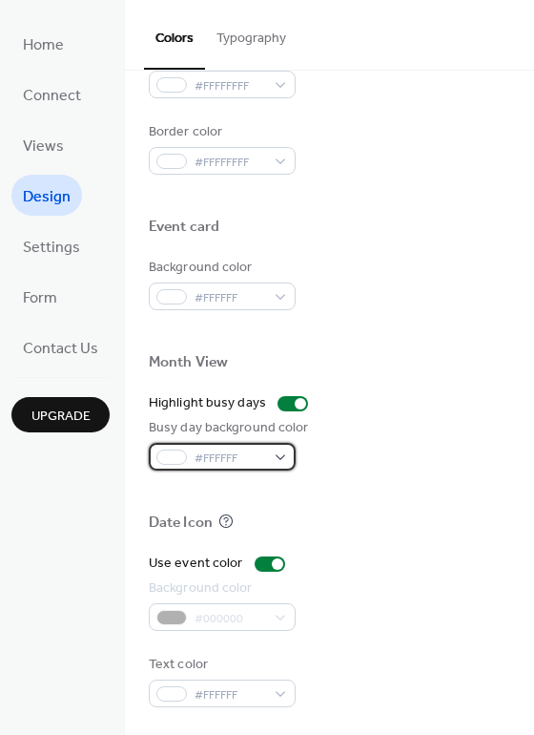
click at [275, 464] on div "#FFFFFF" at bounding box center [222, 457] width 147 height 28
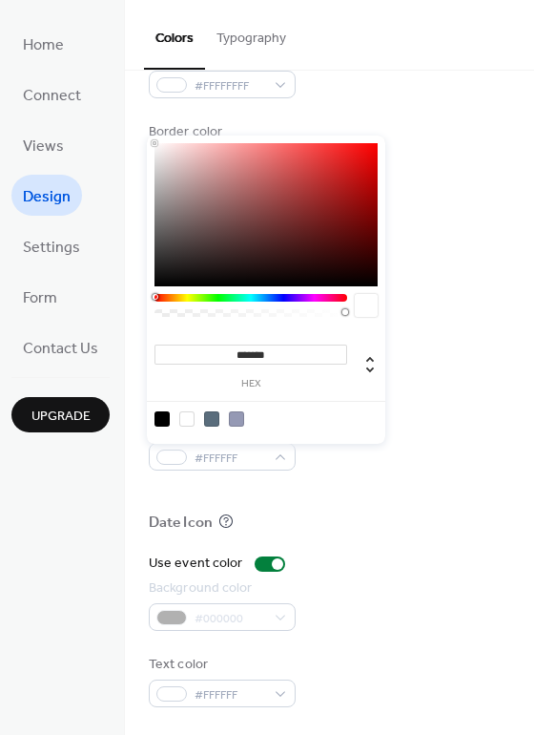
click at [221, 431] on div at bounding box center [266, 418] width 242 height 35
type input "*******"
drag, startPoint x: 307, startPoint y: 191, endPoint x: 337, endPoint y: 171, distance: 35.7
click at [337, 171] on div at bounding box center [266, 214] width 223 height 143
click at [487, 454] on div "Busy day background color #CD2626FF" at bounding box center [330, 444] width 362 height 52
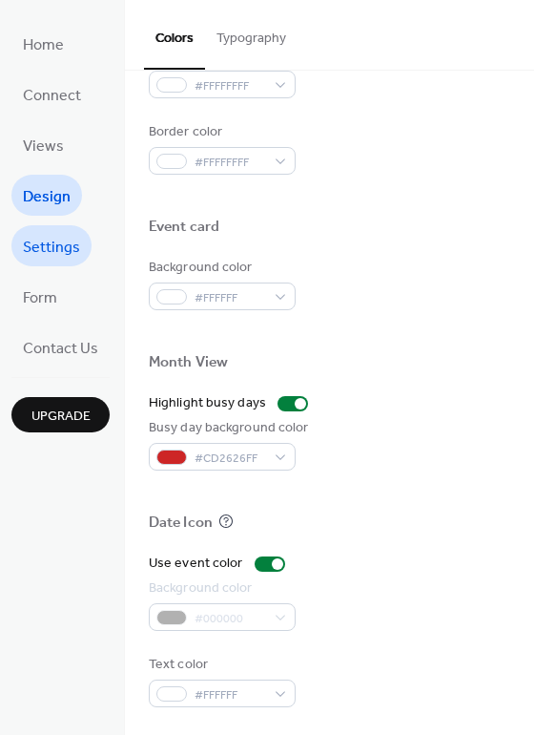
click at [53, 241] on span "Settings" at bounding box center [51, 248] width 57 height 30
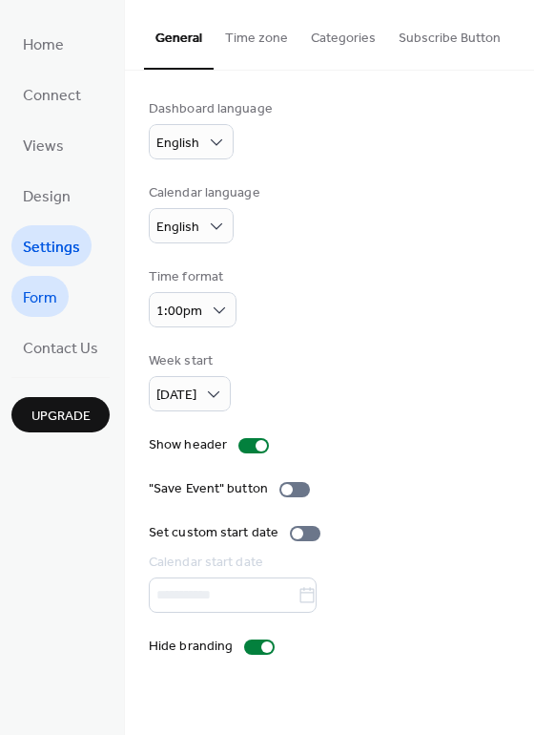
click at [38, 287] on span "Form" at bounding box center [40, 298] width 34 height 30
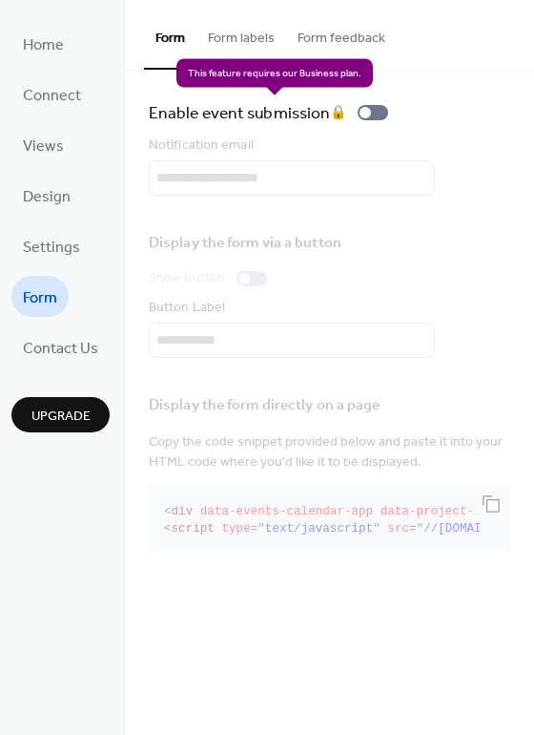
click at [372, 115] on div "Enable event submission 🔒" at bounding box center [272, 112] width 247 height 27
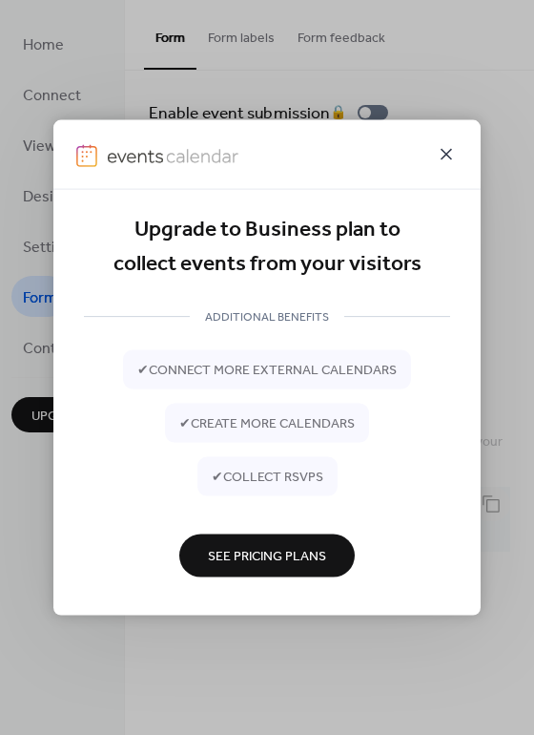
click at [450, 153] on icon at bounding box center [446, 154] width 23 height 23
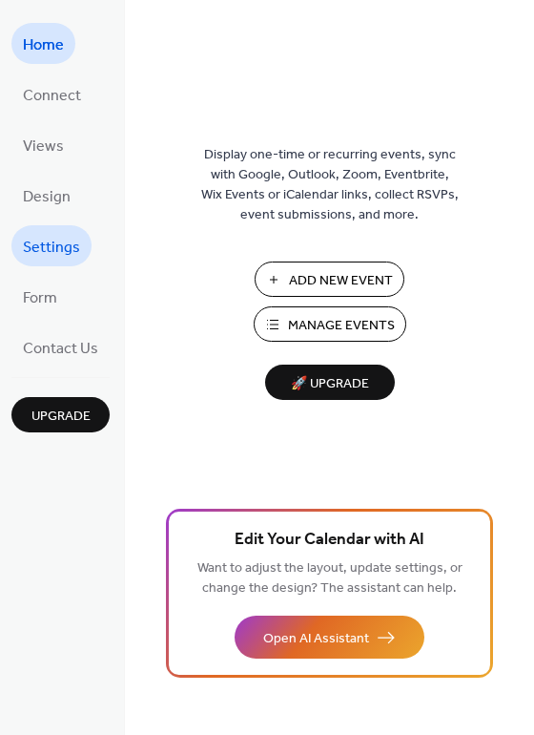
click at [50, 259] on link "Settings" at bounding box center [51, 245] width 80 height 41
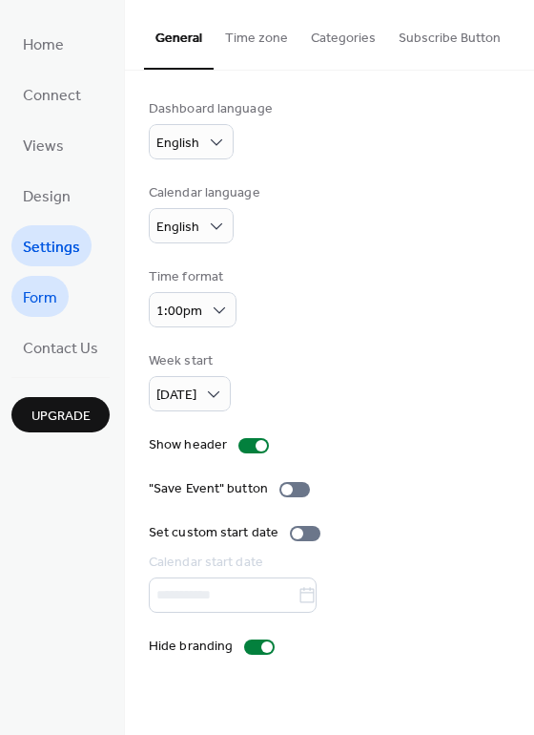
click at [58, 302] on link "Form" at bounding box center [39, 296] width 57 height 41
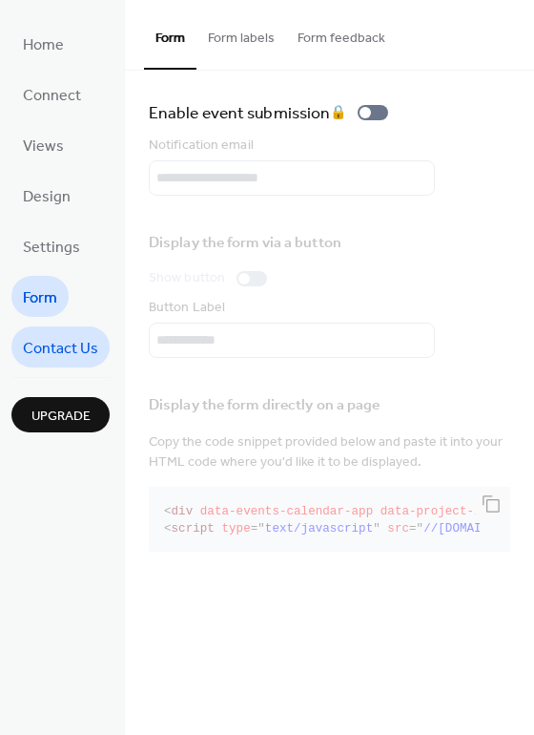
click at [65, 345] on span "Contact Us" at bounding box center [60, 349] width 75 height 30
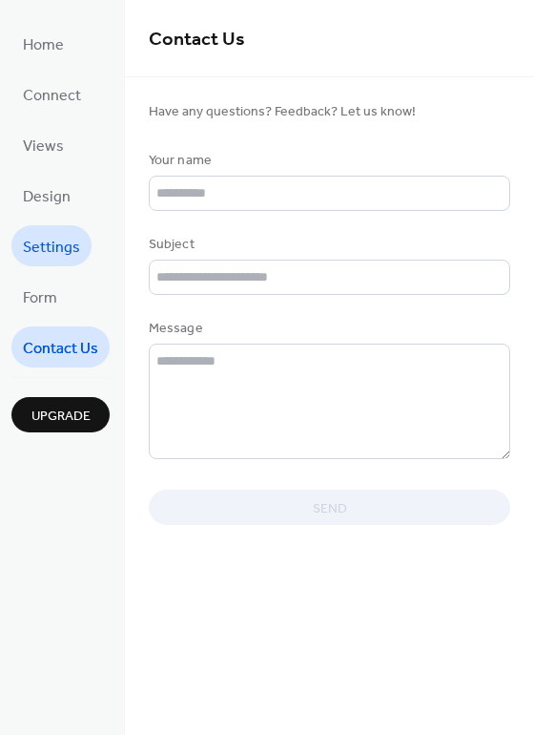
click at [46, 233] on span "Settings" at bounding box center [51, 248] width 57 height 30
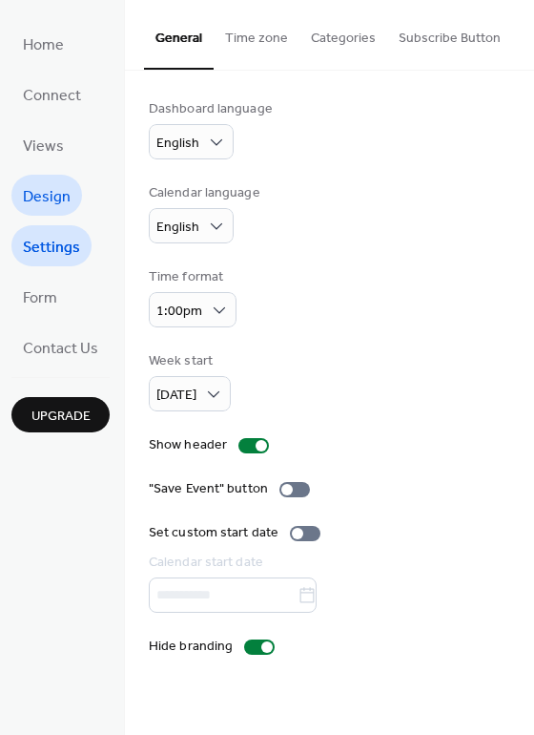
click at [36, 182] on span "Design" at bounding box center [47, 197] width 48 height 30
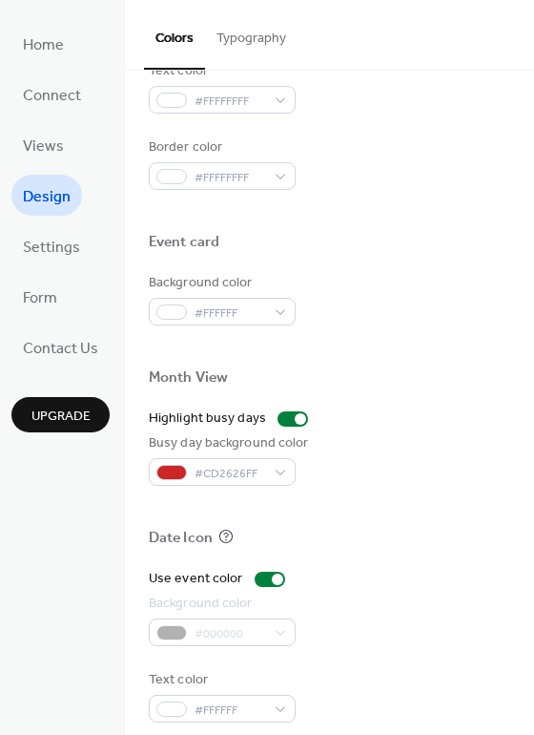
scroll to position [816, 0]
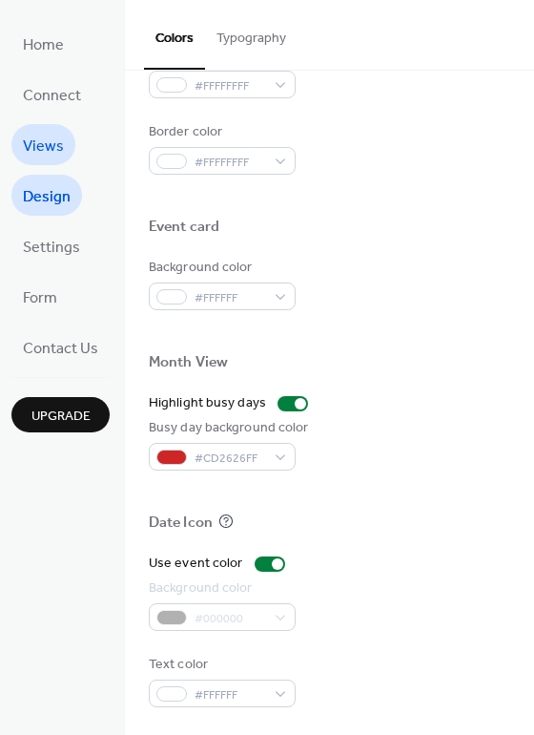
click at [44, 124] on link "Views" at bounding box center [43, 144] width 64 height 41
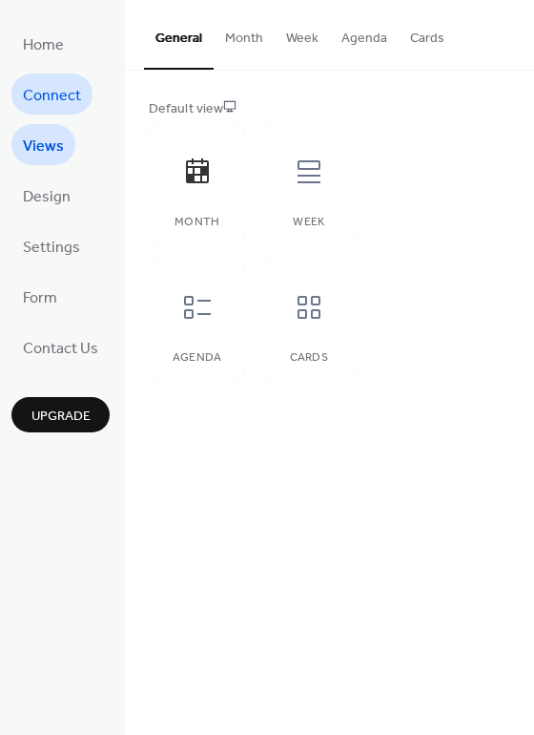
click at [48, 95] on span "Connect" at bounding box center [52, 96] width 58 height 30
